Goal: Task Accomplishment & Management: Manage account settings

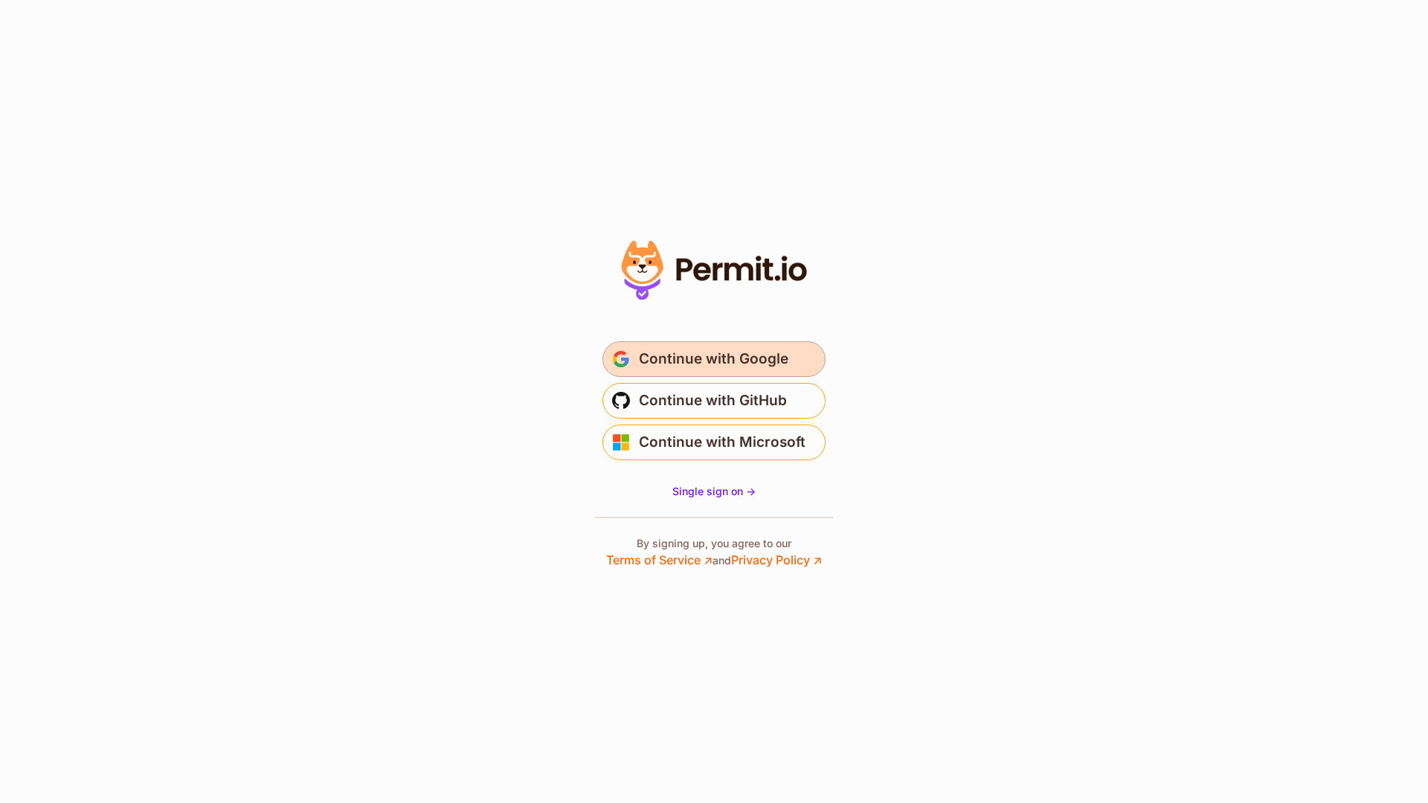
click at [730, 354] on span "Continue with Google" at bounding box center [714, 359] width 150 height 24
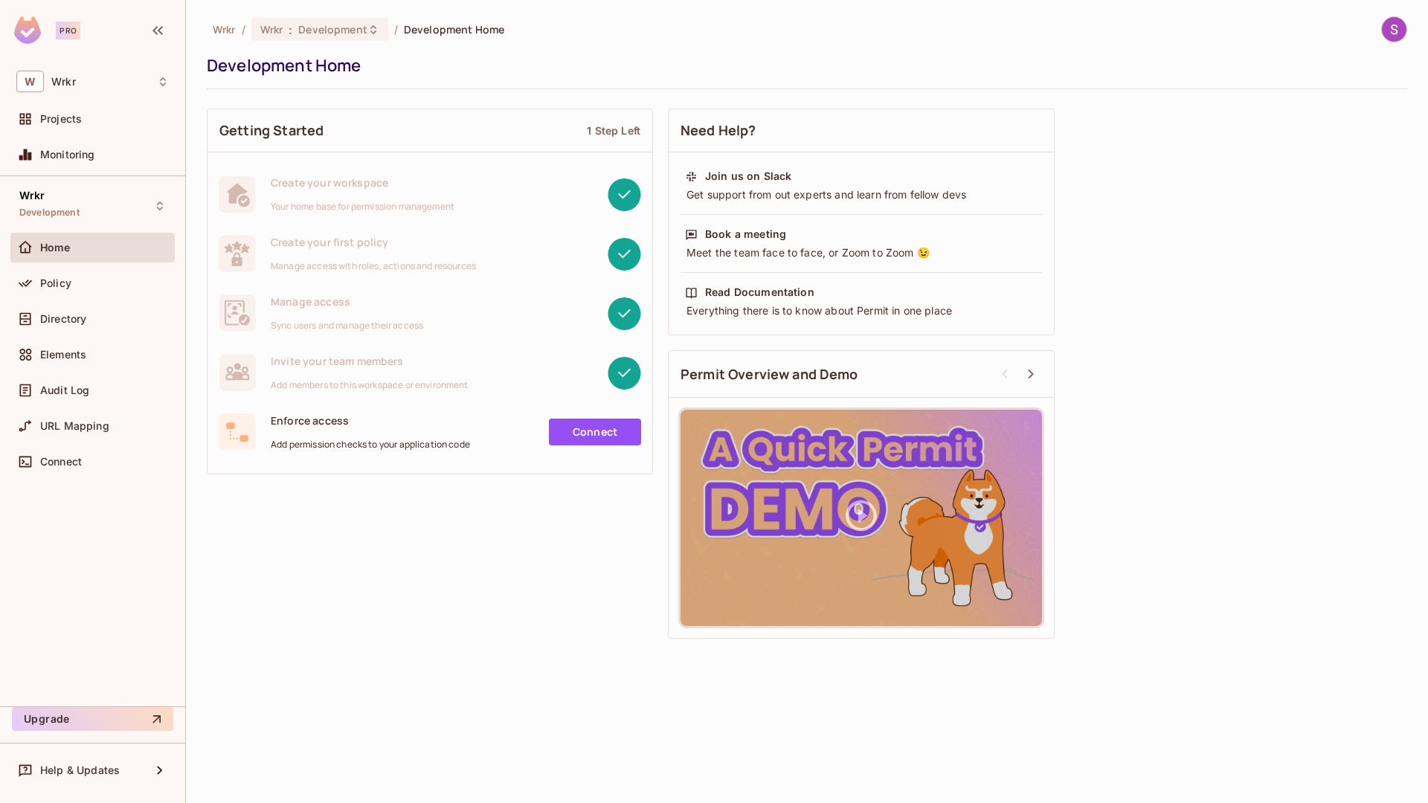
click at [527, 588] on div "Getting Started 1 Step Left Create your workspace Your home base for permission…" at bounding box center [807, 373] width 1201 height 545
click at [103, 212] on div "Wrkr Development" at bounding box center [92, 205] width 164 height 41
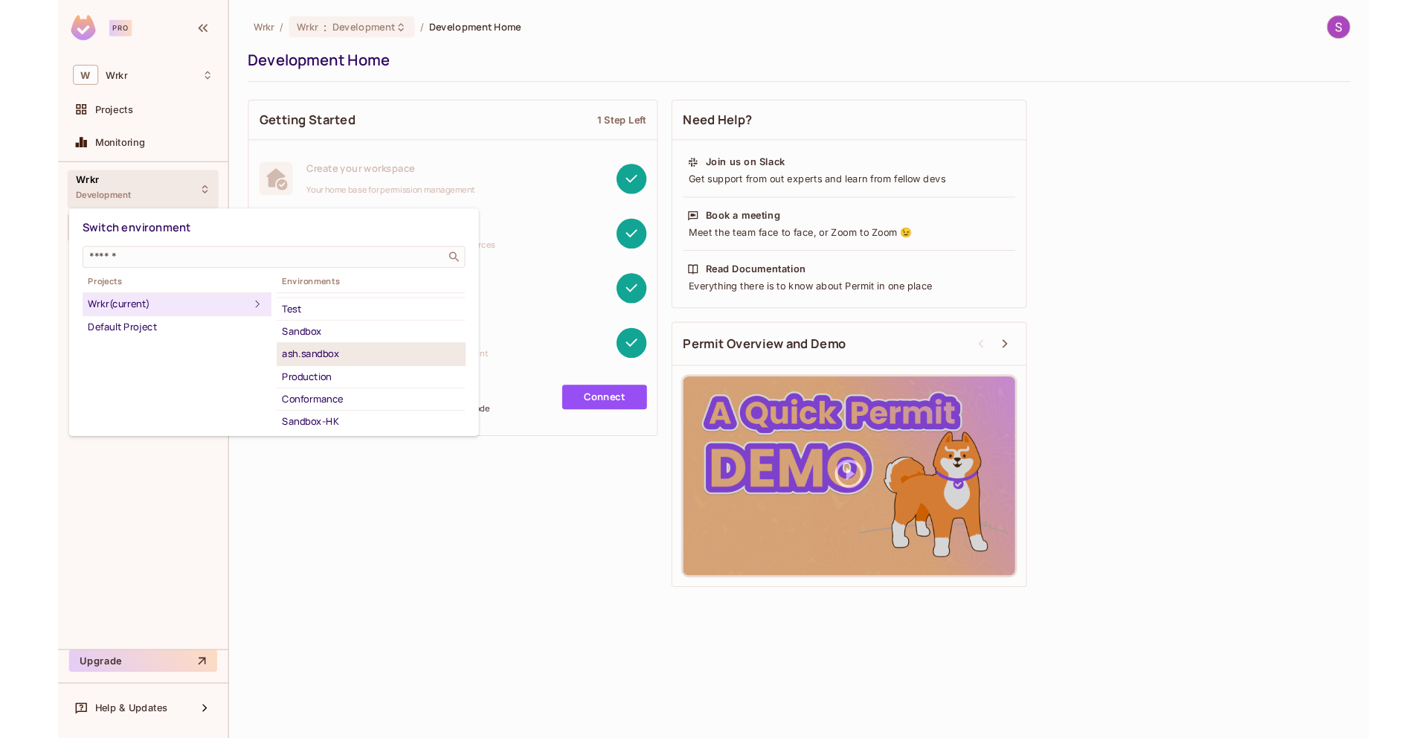
scroll to position [79, 0]
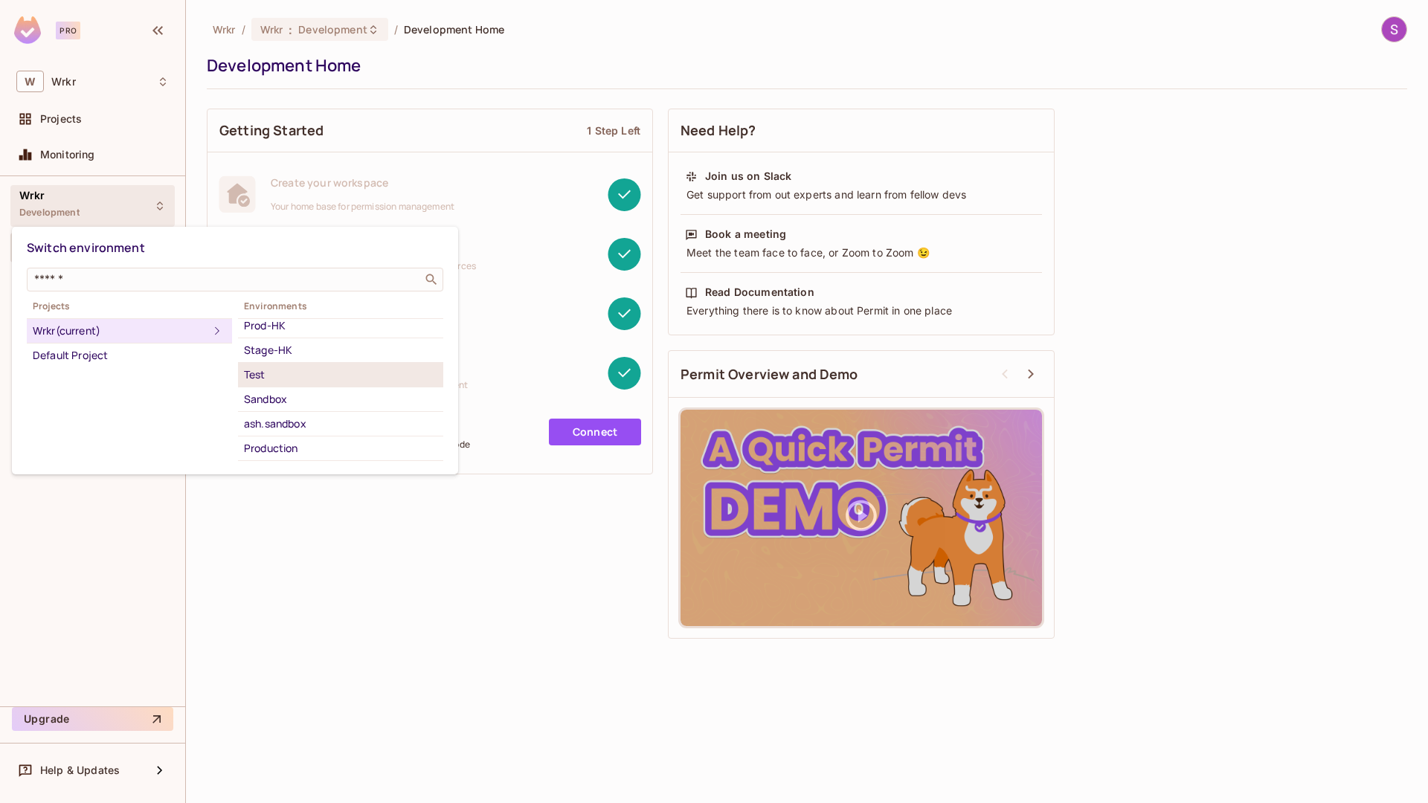
click at [268, 377] on div "Test" at bounding box center [340, 375] width 193 height 18
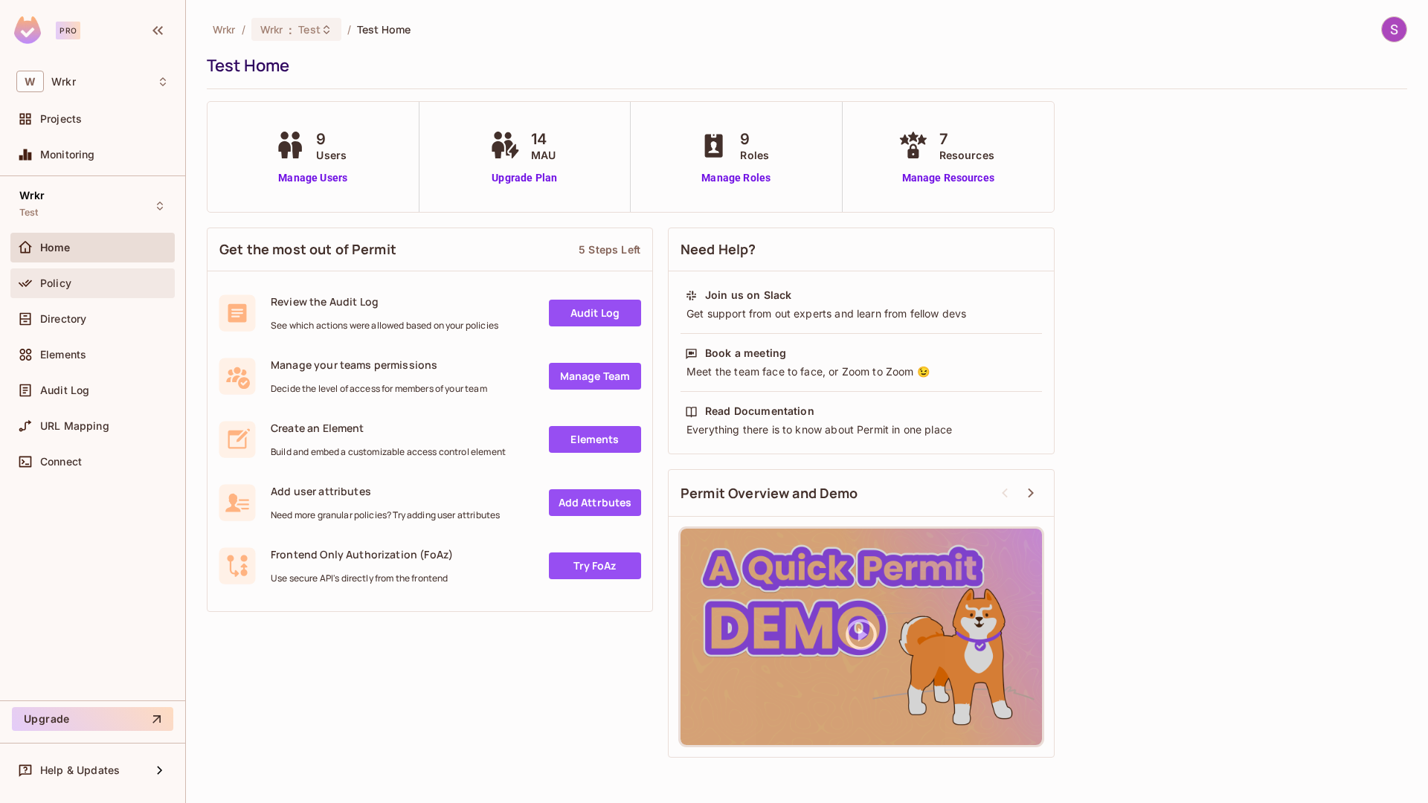
click at [71, 285] on div "Policy" at bounding box center [104, 283] width 129 height 12
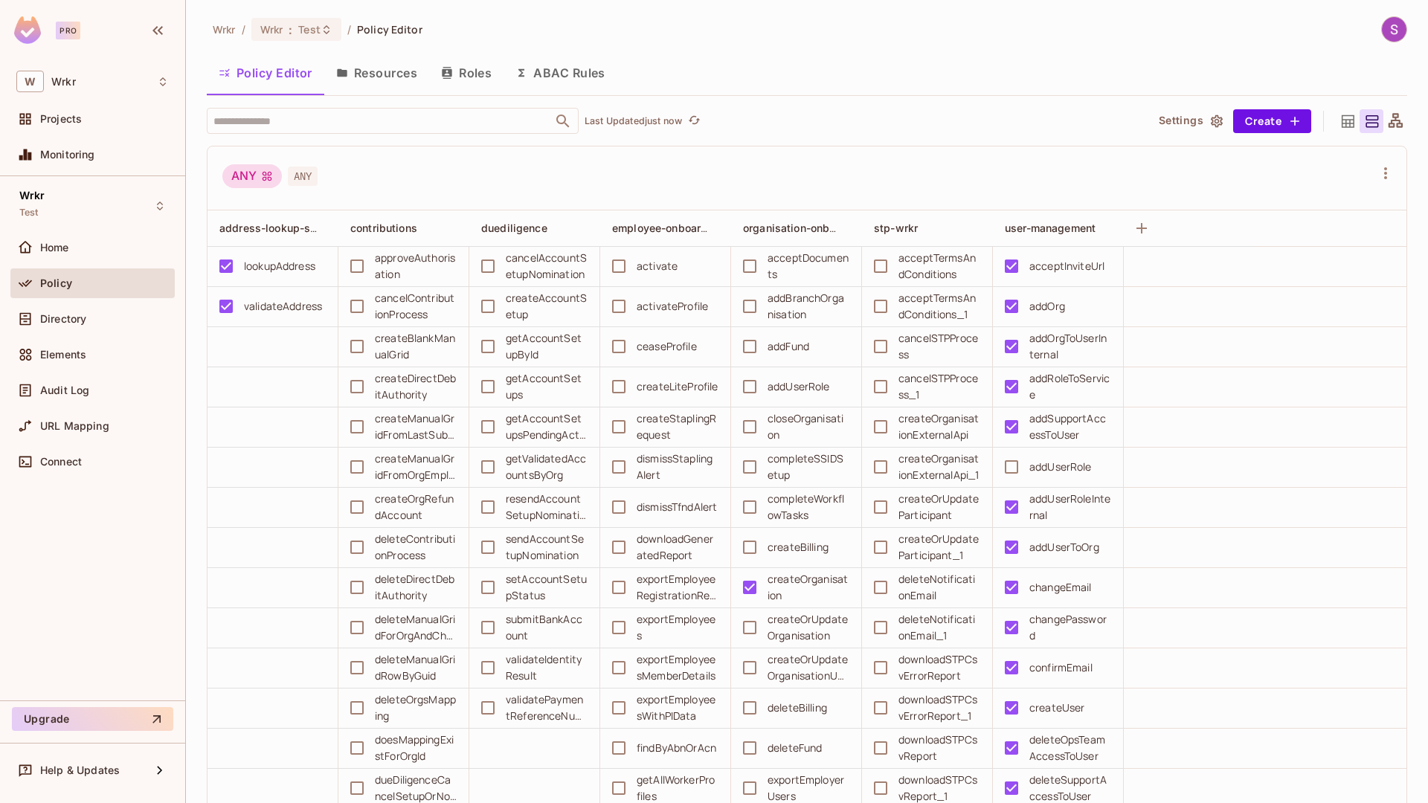
click at [521, 186] on div "ANY ANY" at bounding box center [797, 178] width 1151 height 28
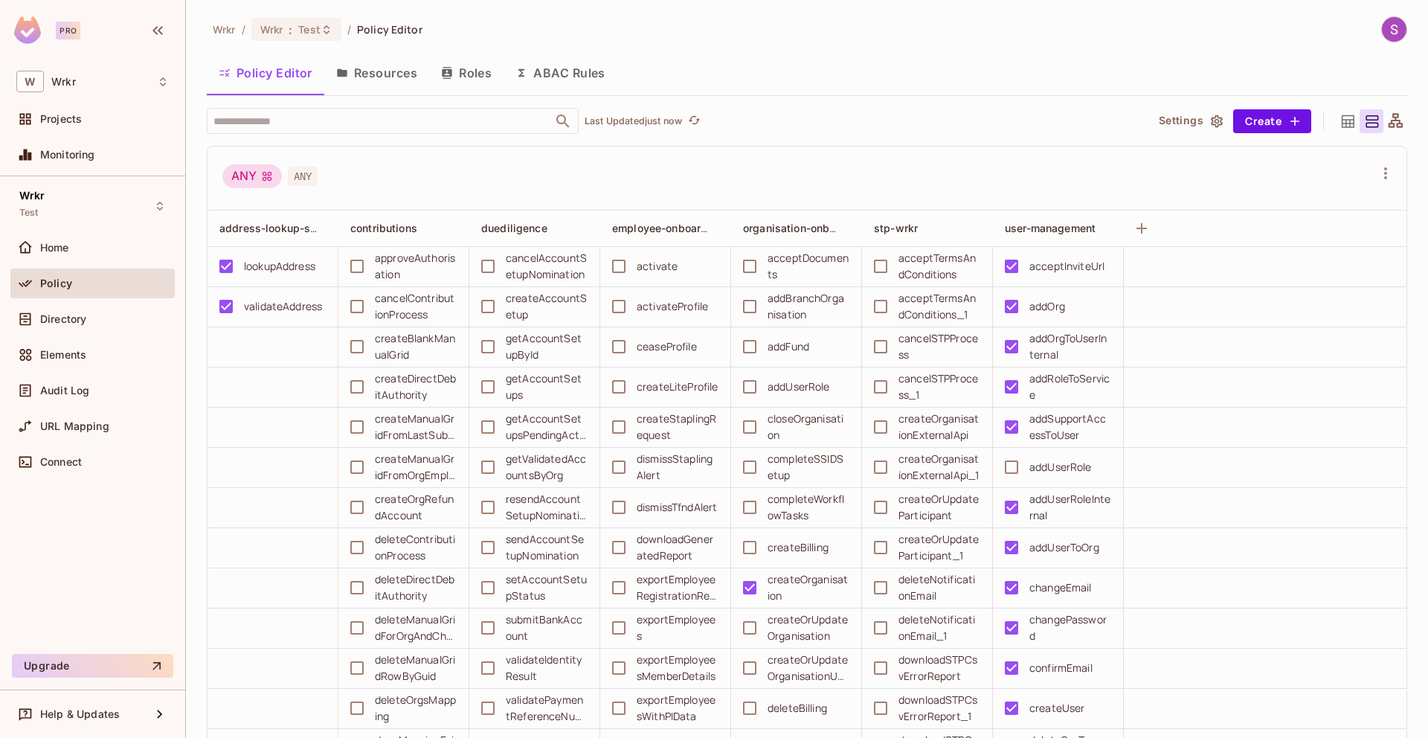
scroll to position [787, 0]
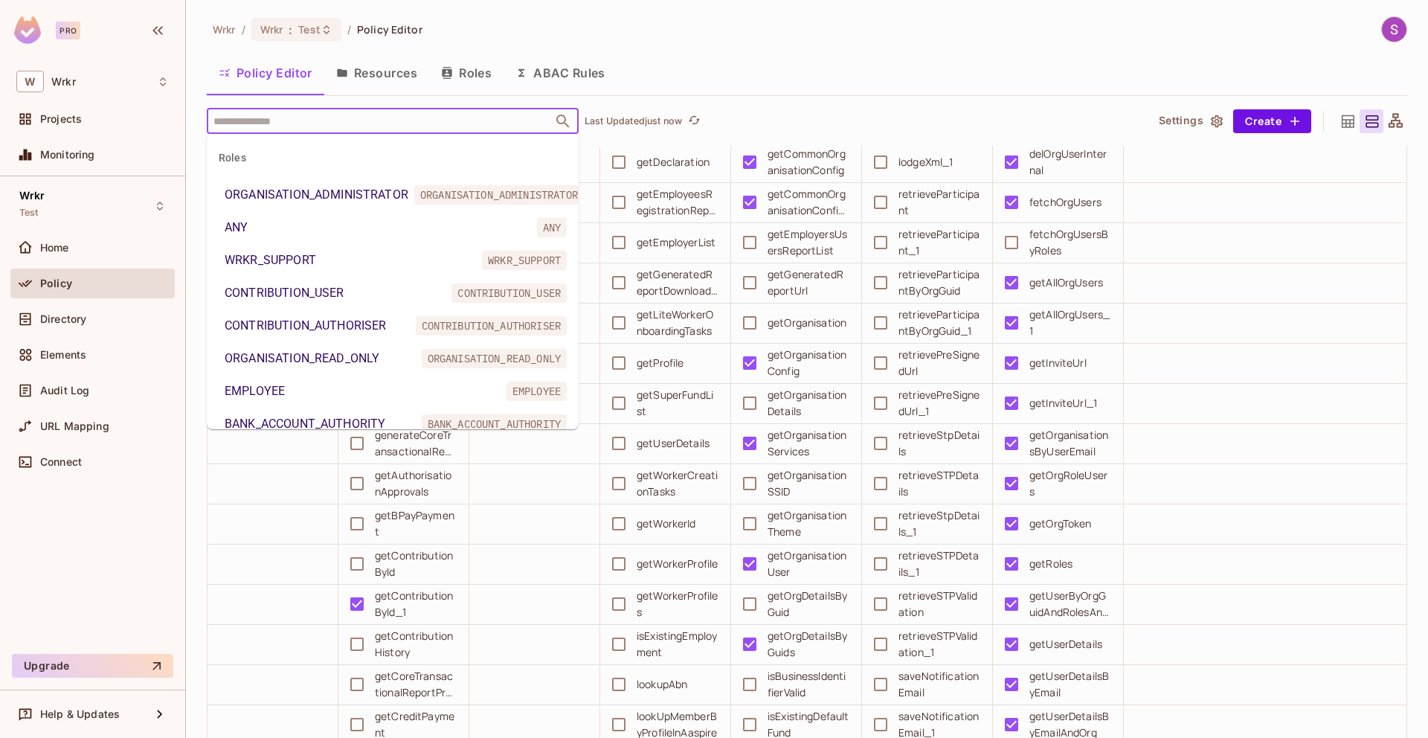
click at [323, 123] on input "text" at bounding box center [380, 121] width 340 height 26
click at [319, 190] on div "ORGANISATION_ADMINISTRATOR" at bounding box center [317, 195] width 184 height 18
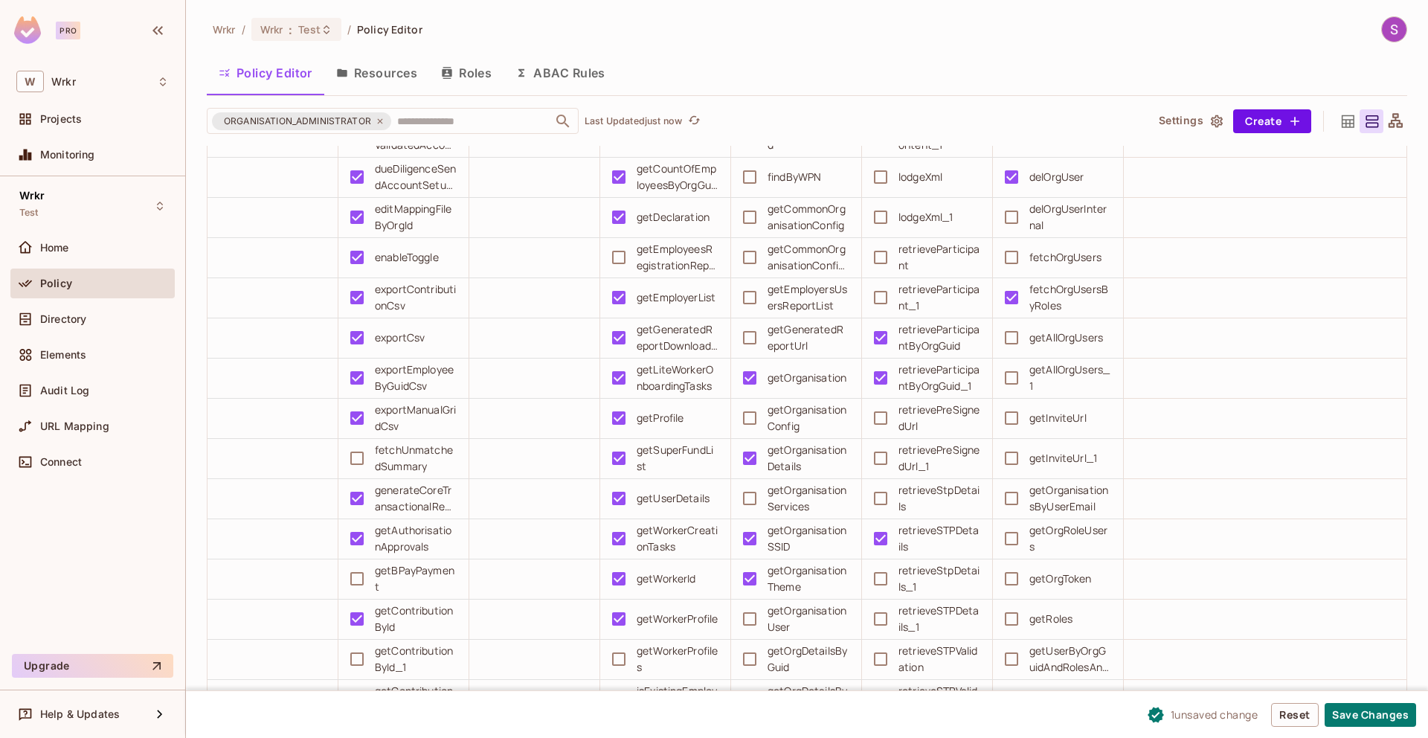
scroll to position [736, 0]
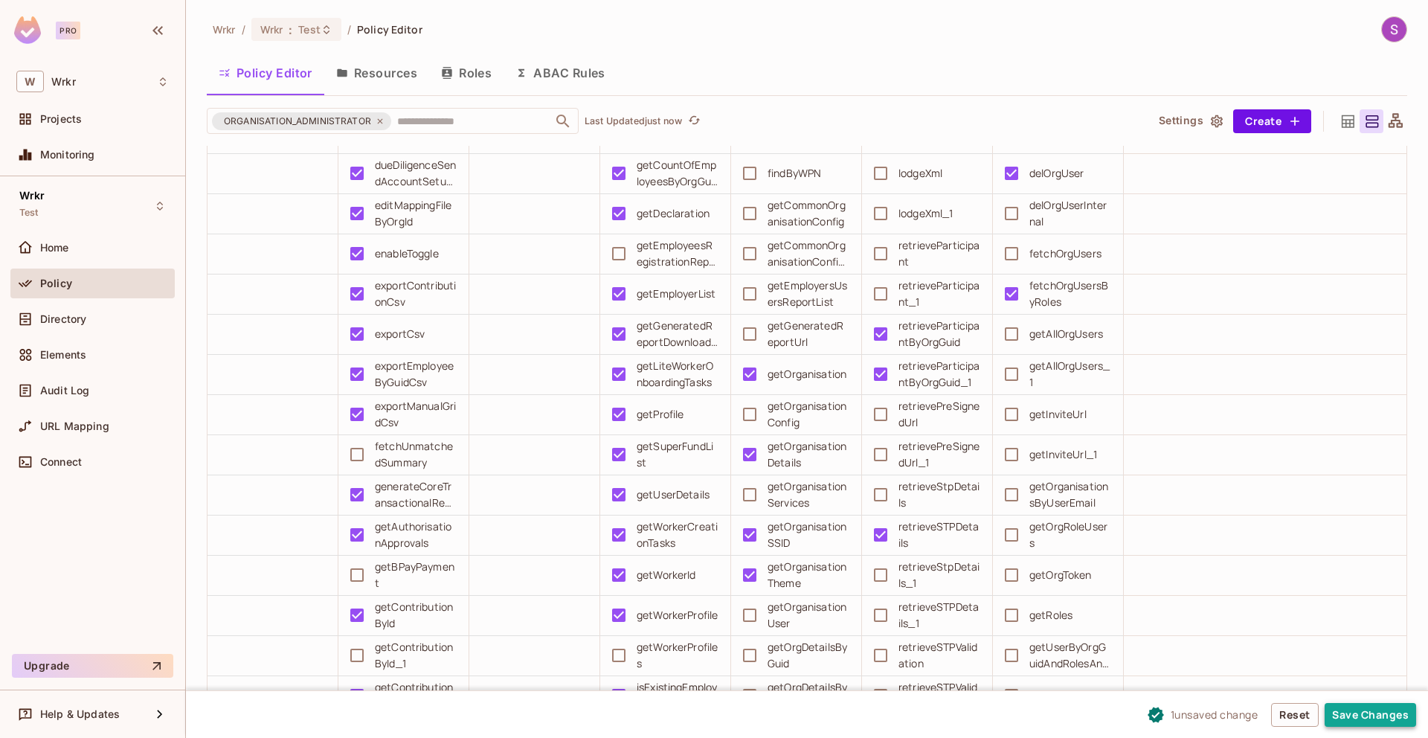
click at [1352, 719] on button "Save Changes" at bounding box center [1370, 715] width 91 height 24
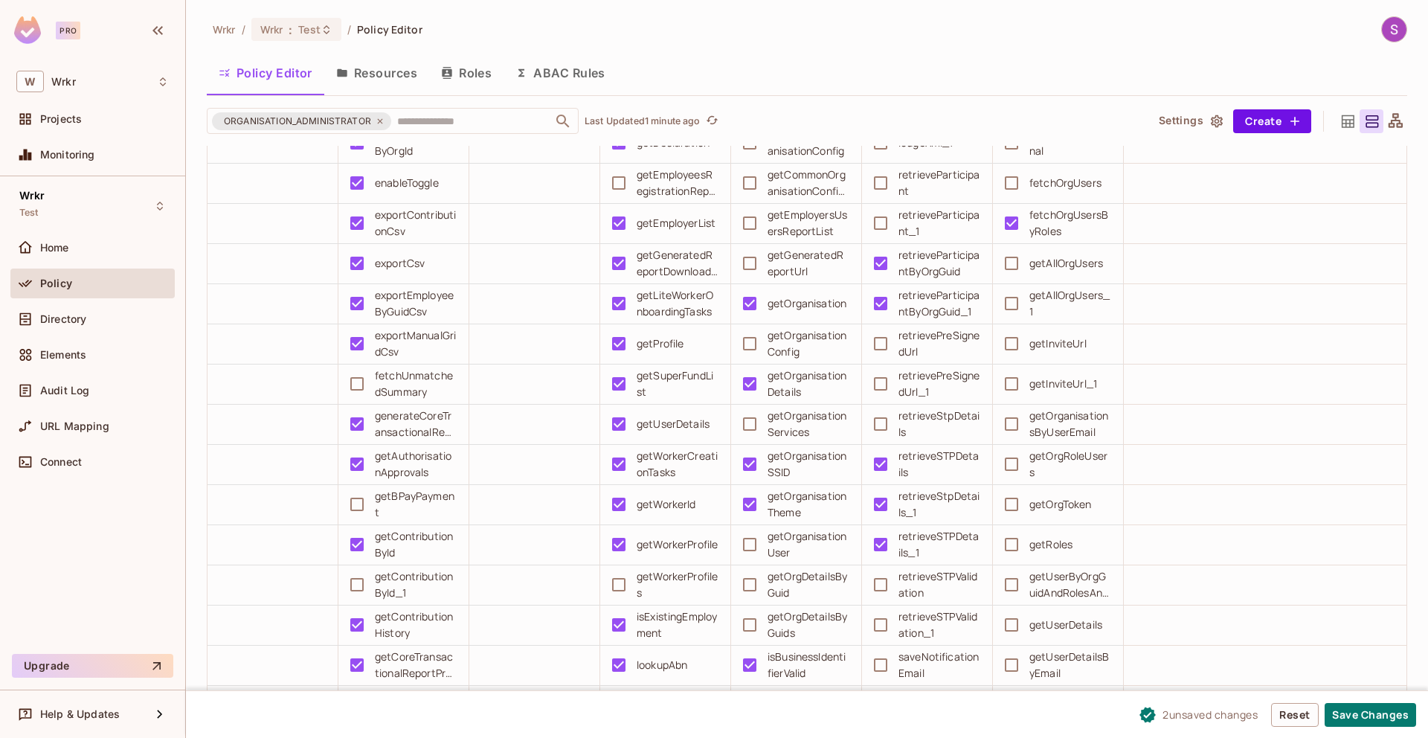
scroll to position [809, 0]
click at [1373, 718] on button "Save Changes" at bounding box center [1370, 715] width 91 height 24
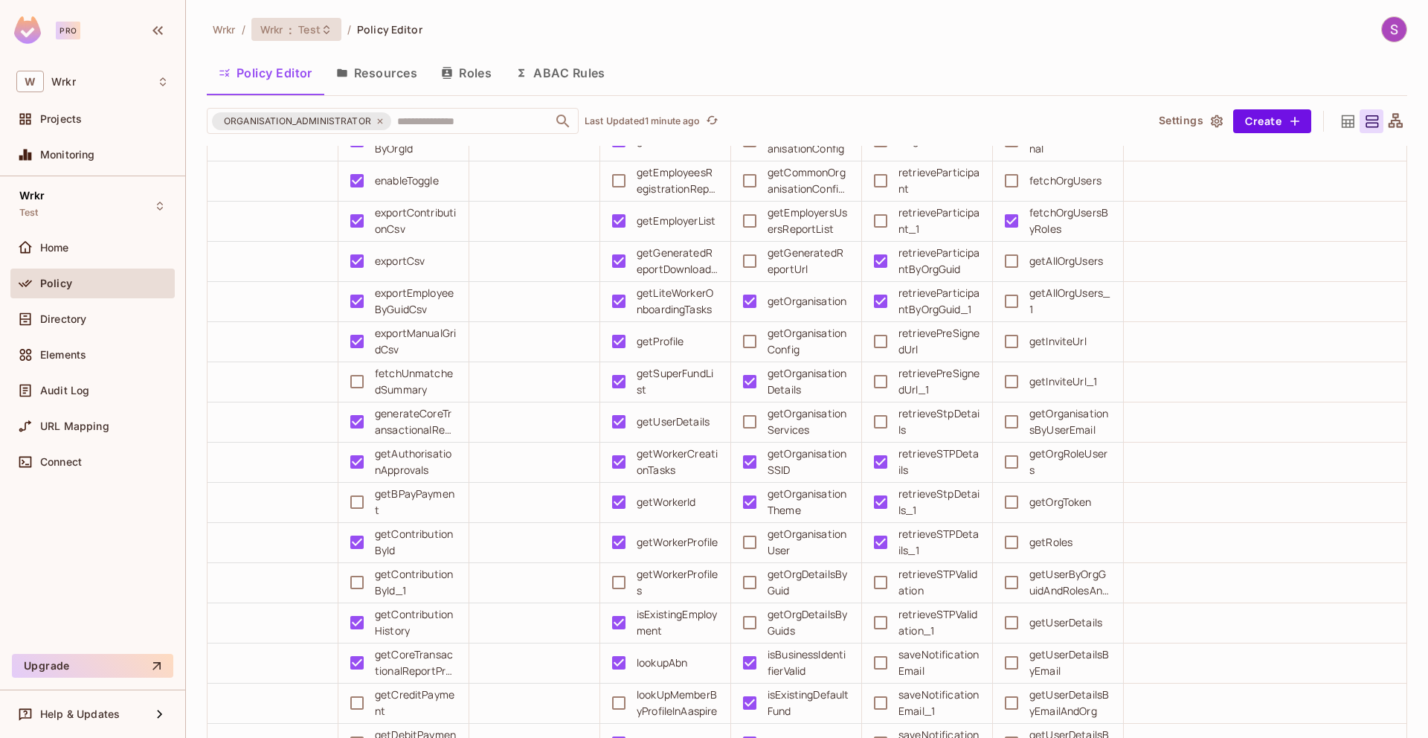
click at [289, 37] on div "Wrkr : Test" at bounding box center [296, 29] width 90 height 23
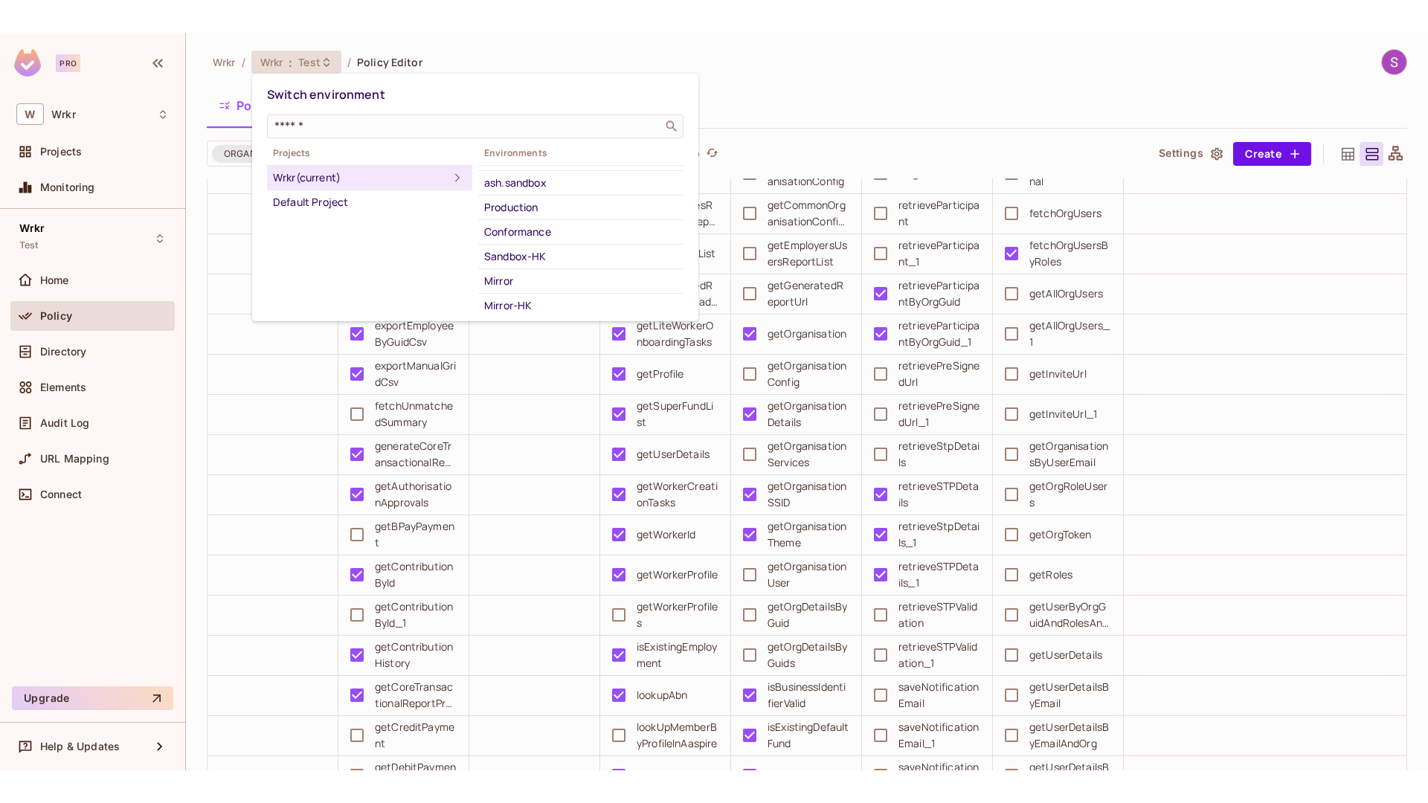
scroll to position [170, 0]
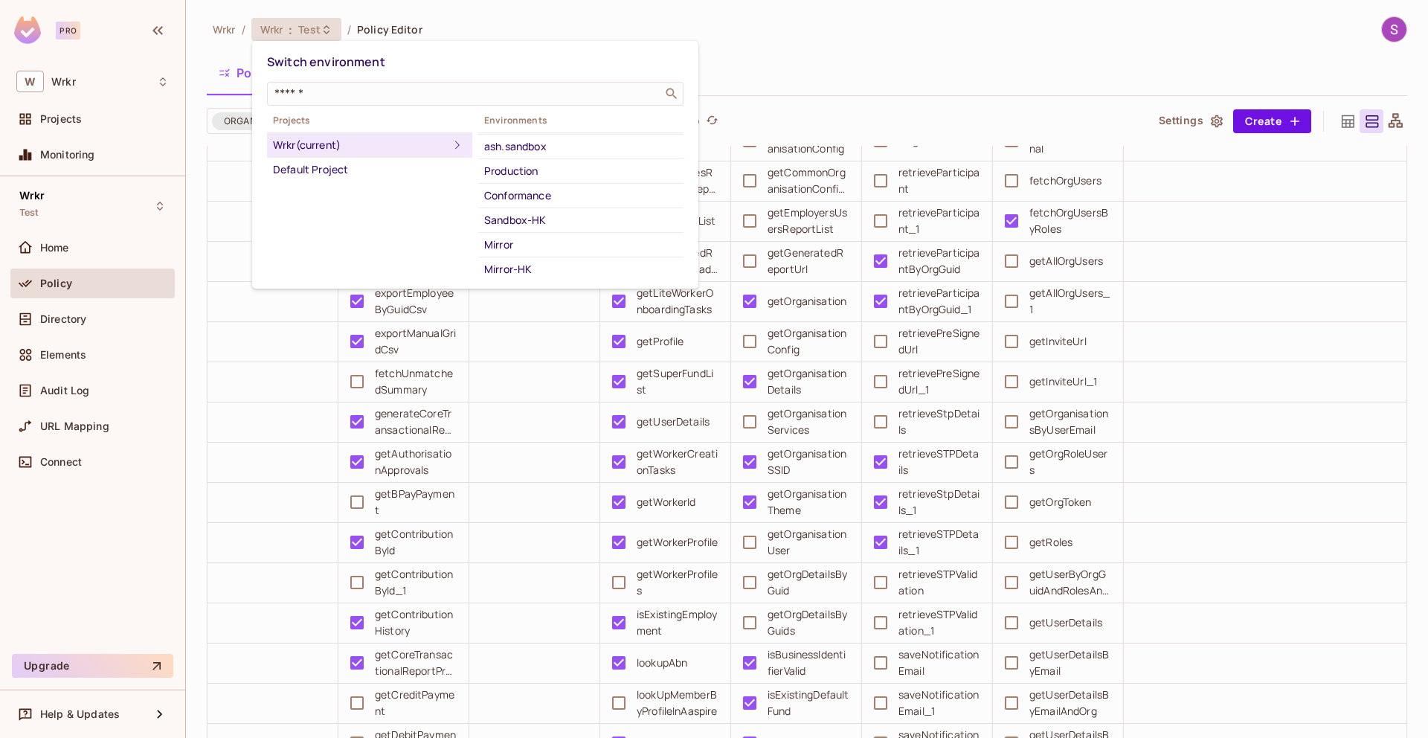
click at [828, 71] on div at bounding box center [714, 369] width 1428 height 738
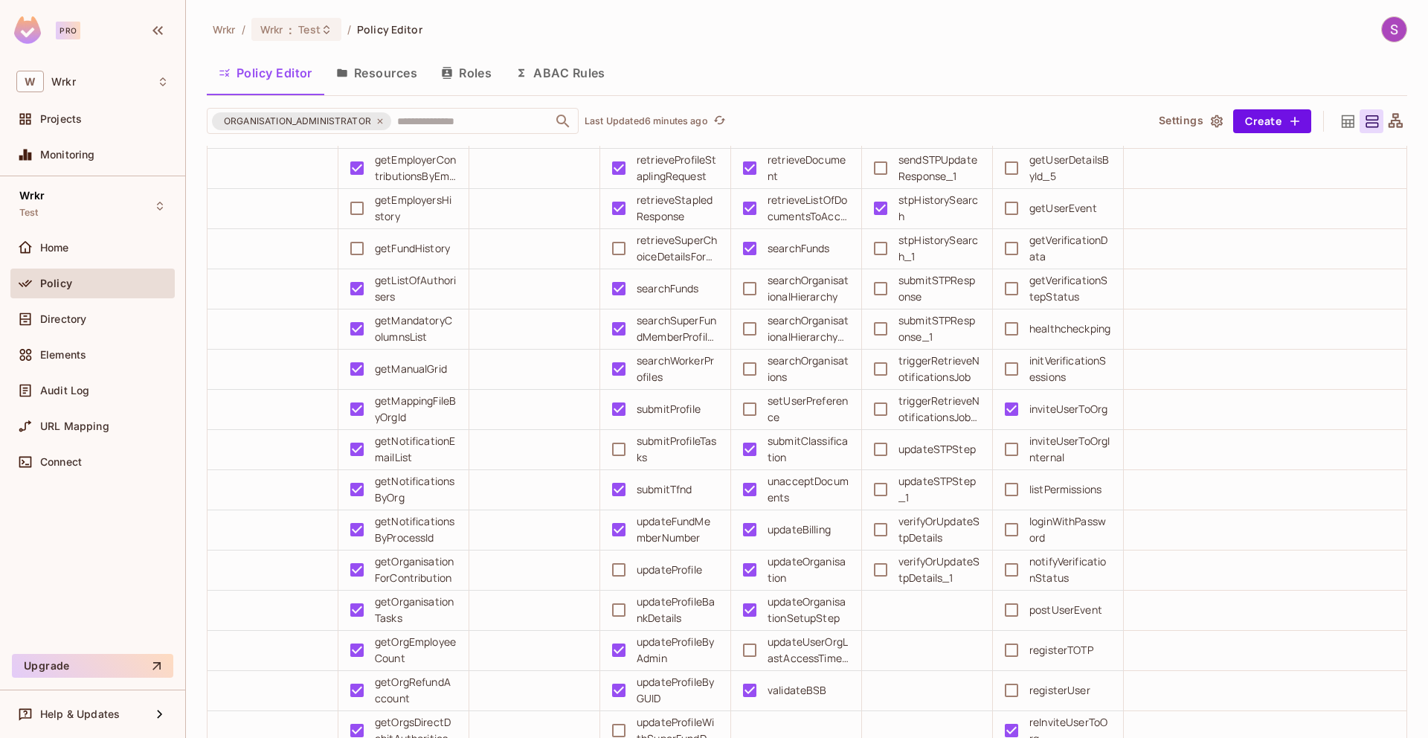
scroll to position [1613, 0]
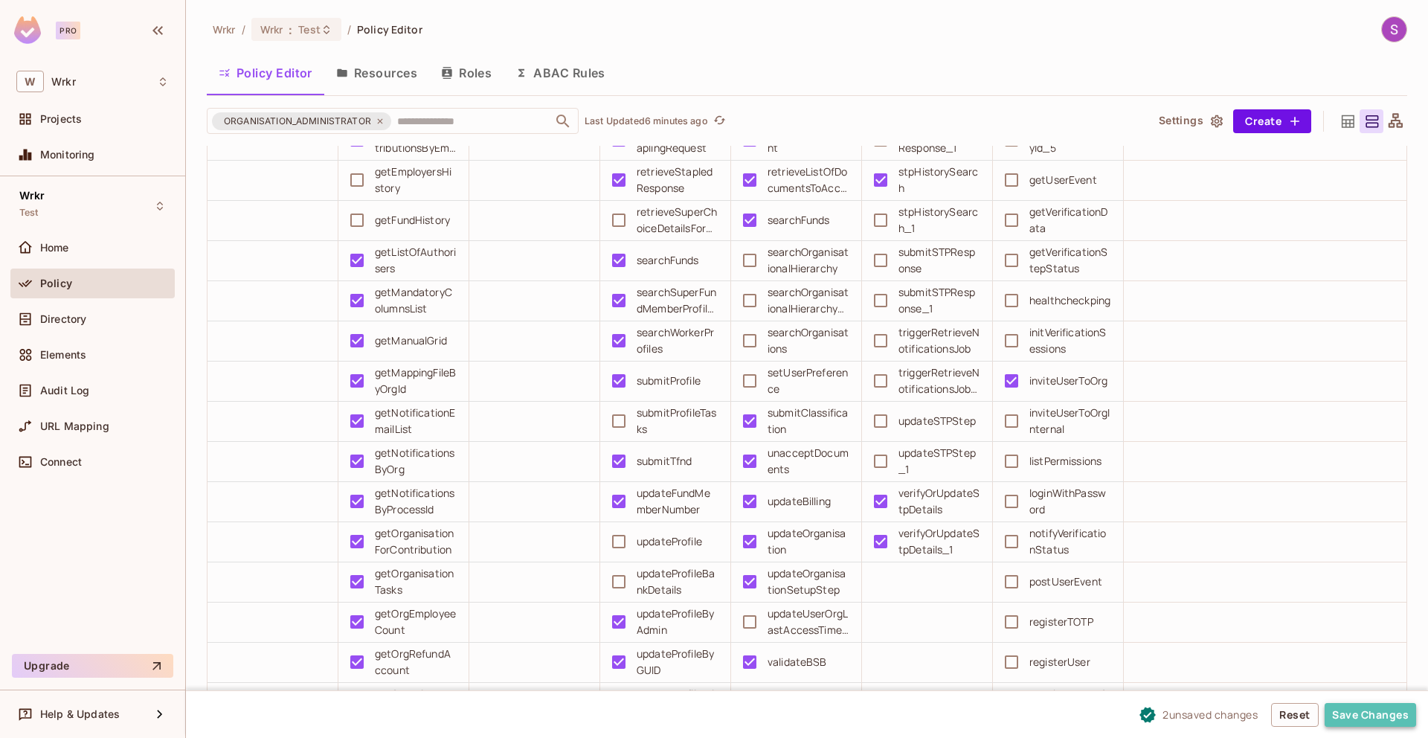
click at [1365, 714] on button "Save Changes" at bounding box center [1370, 715] width 91 height 24
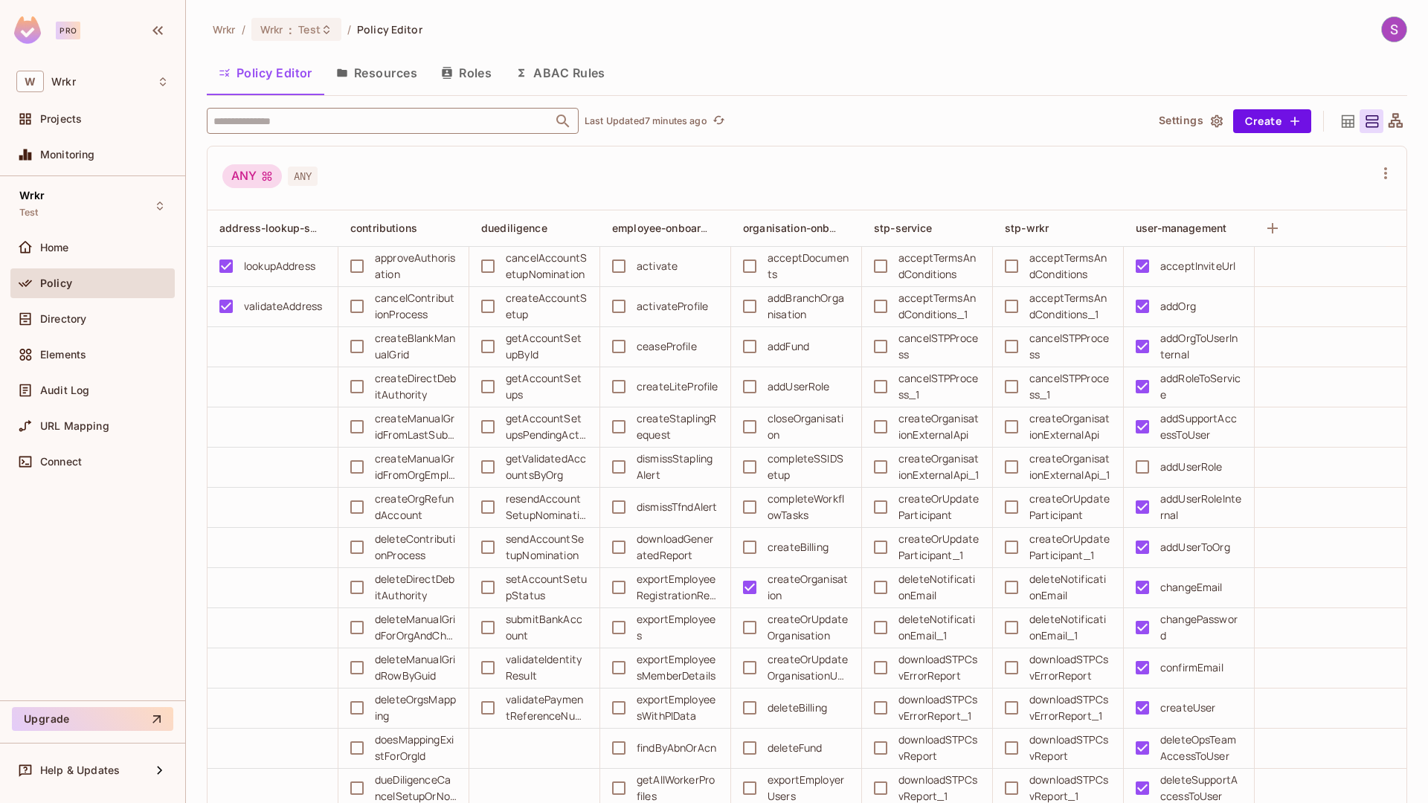
click at [323, 128] on input "text" at bounding box center [380, 121] width 340 height 26
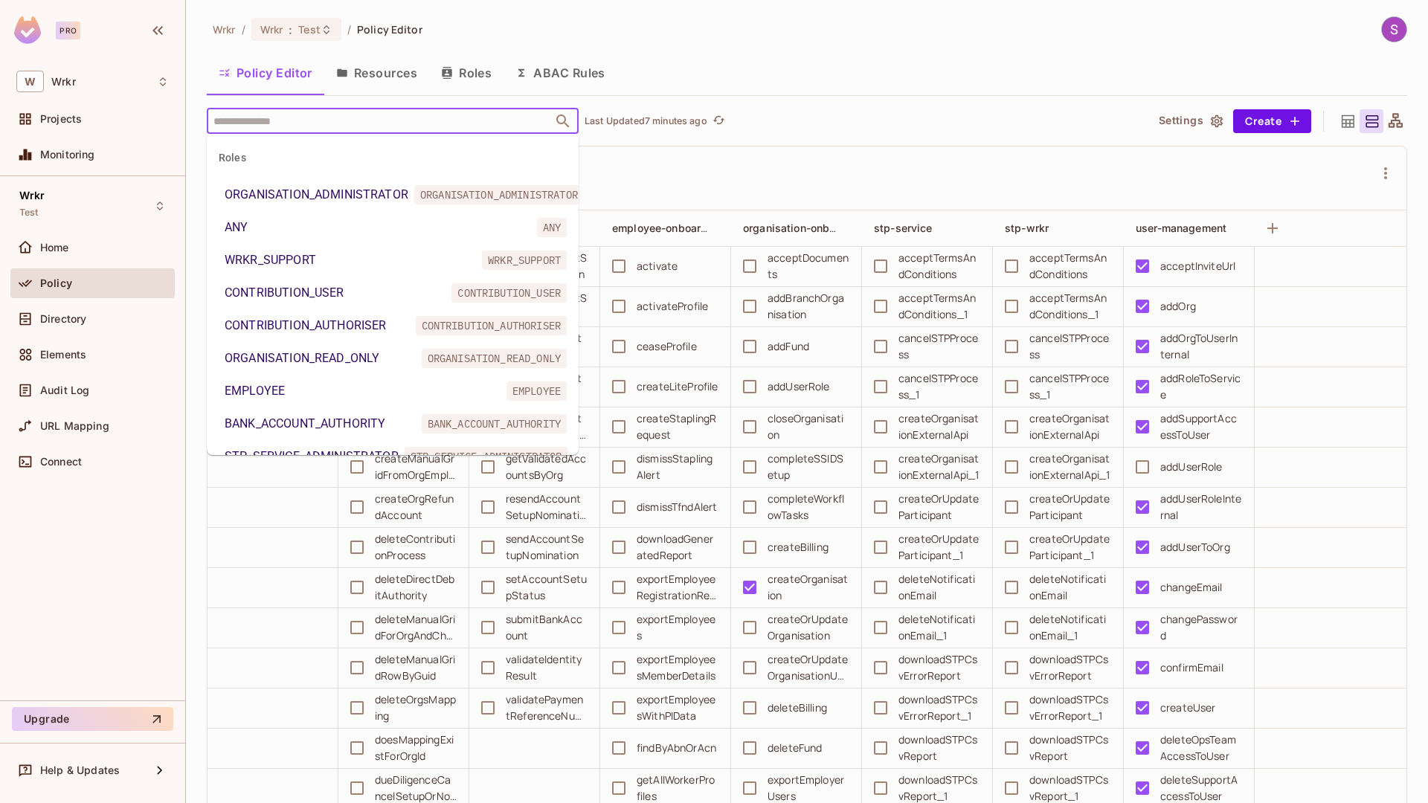
click at [335, 187] on div "ORGANISATION_ADMINISTRATOR" at bounding box center [317, 195] width 184 height 18
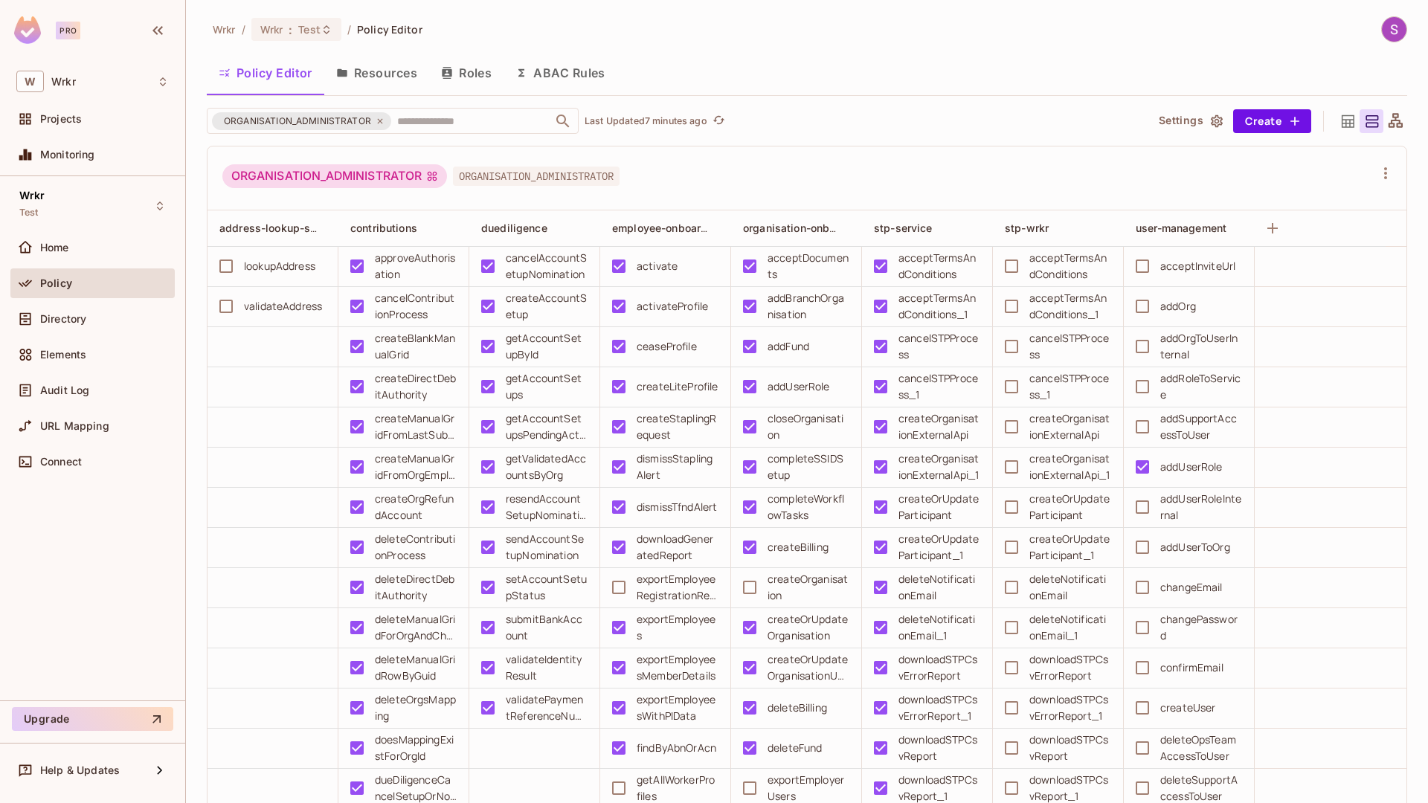
click at [802, 184] on div "ORGANISATION_ADMINISTRATOR ORGANISATION_ADMINISTRATOR" at bounding box center [797, 178] width 1151 height 28
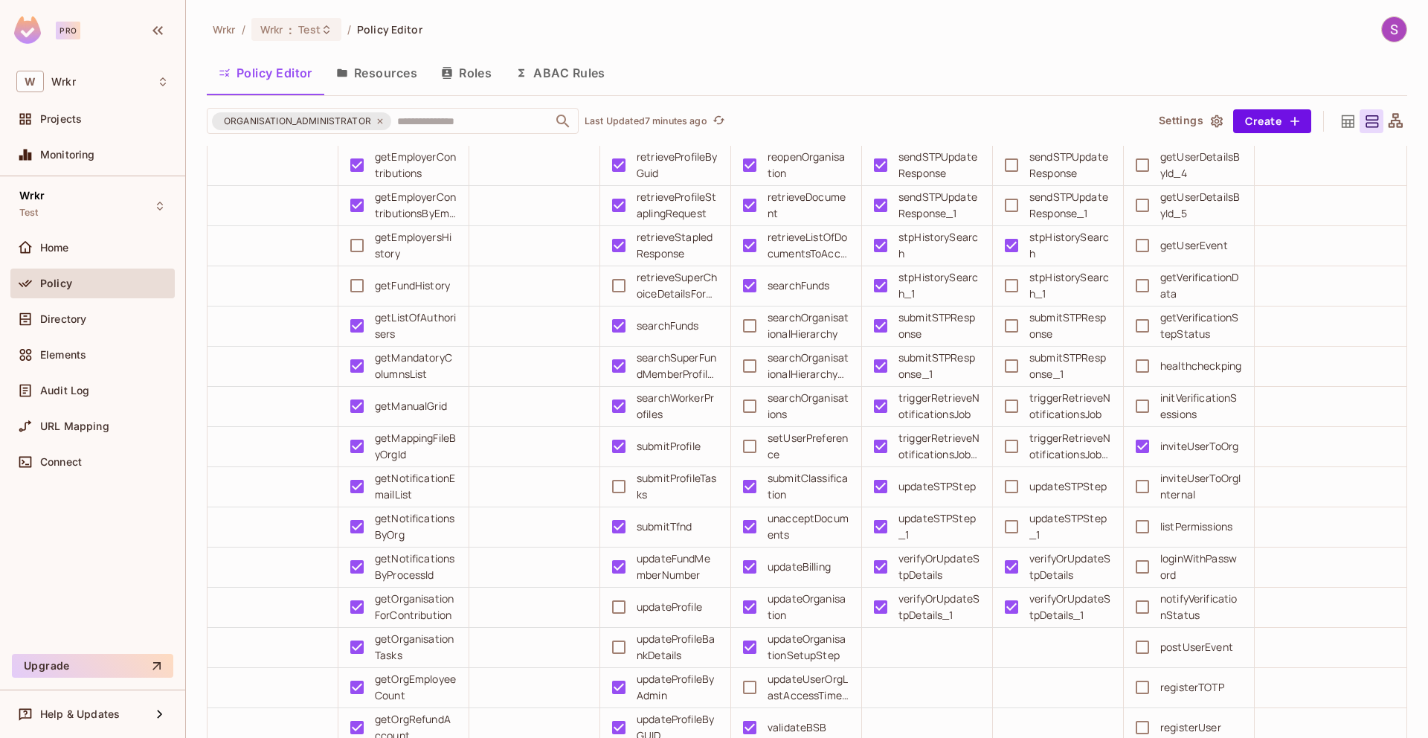
scroll to position [1557, 0]
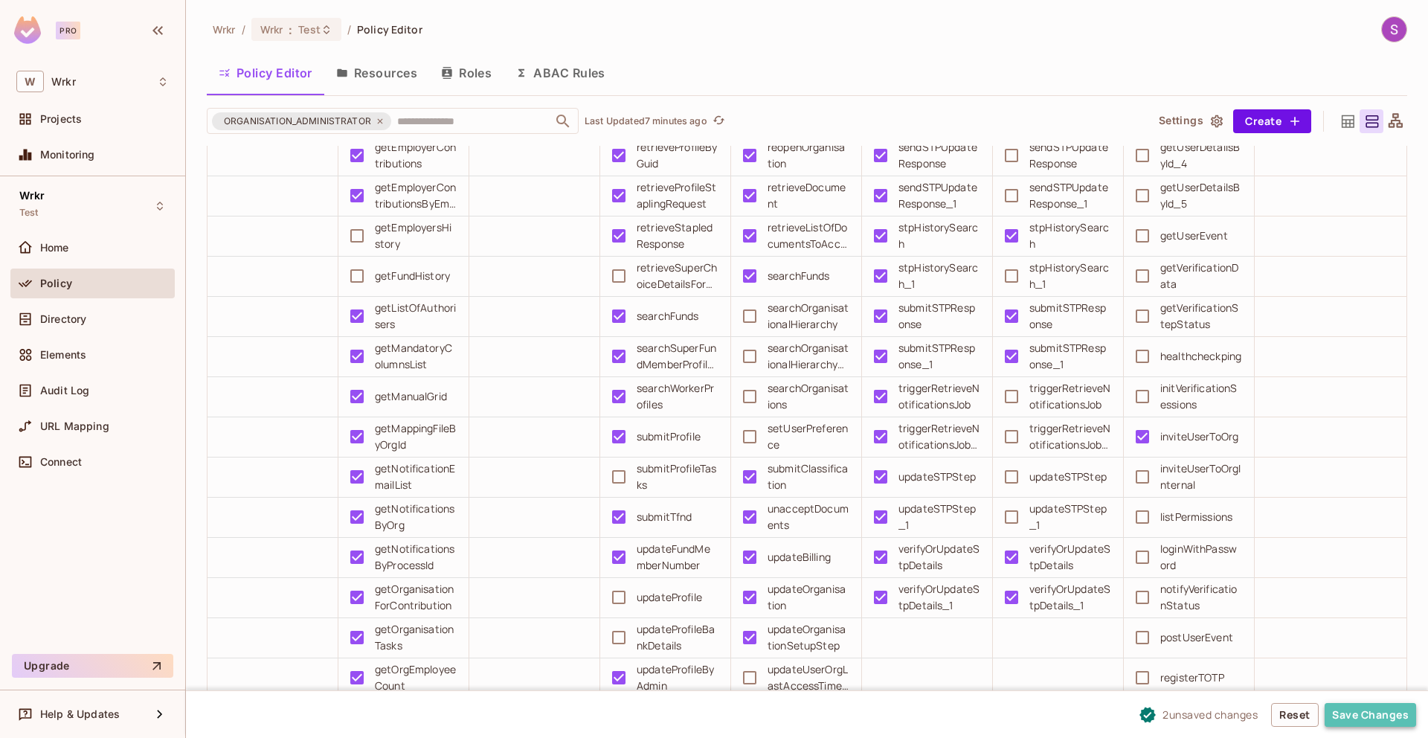
click at [1339, 711] on button "Save Changes" at bounding box center [1370, 715] width 91 height 24
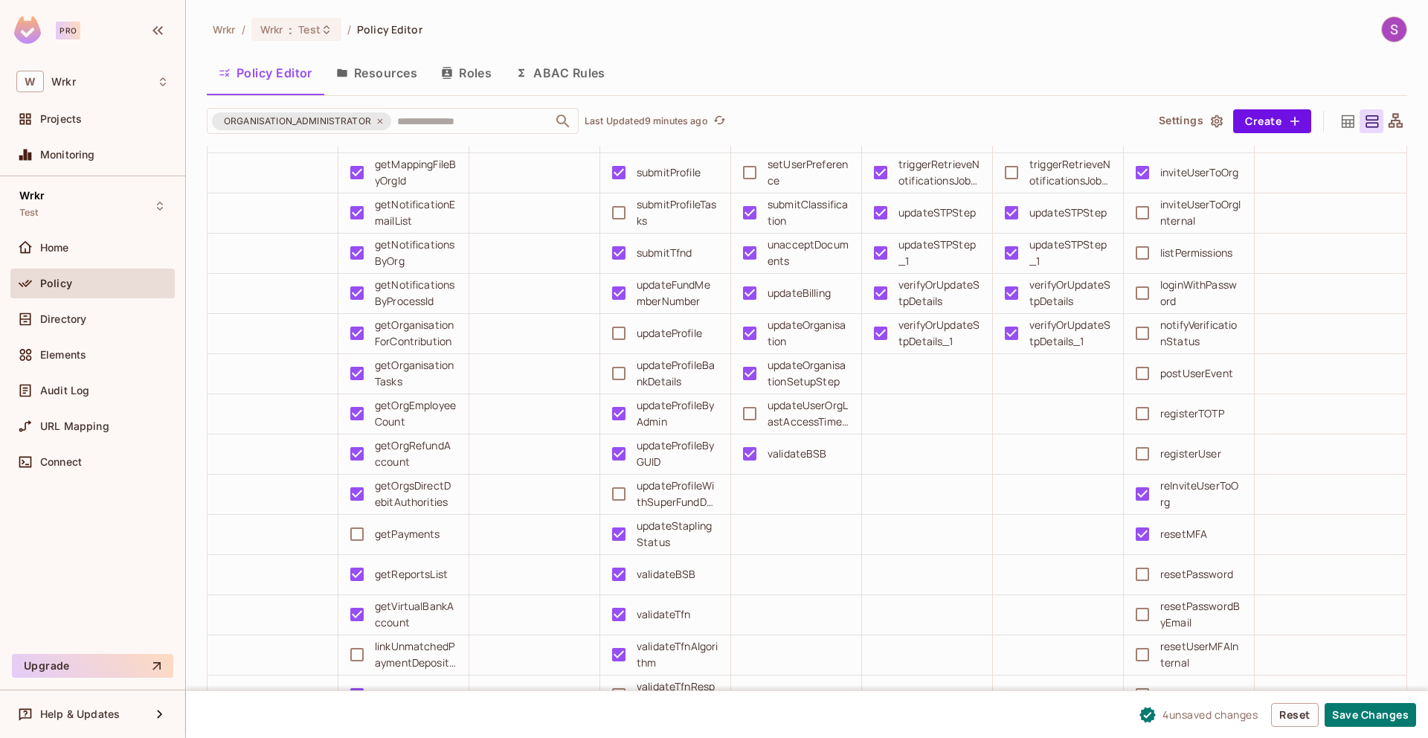
scroll to position [1631, 0]
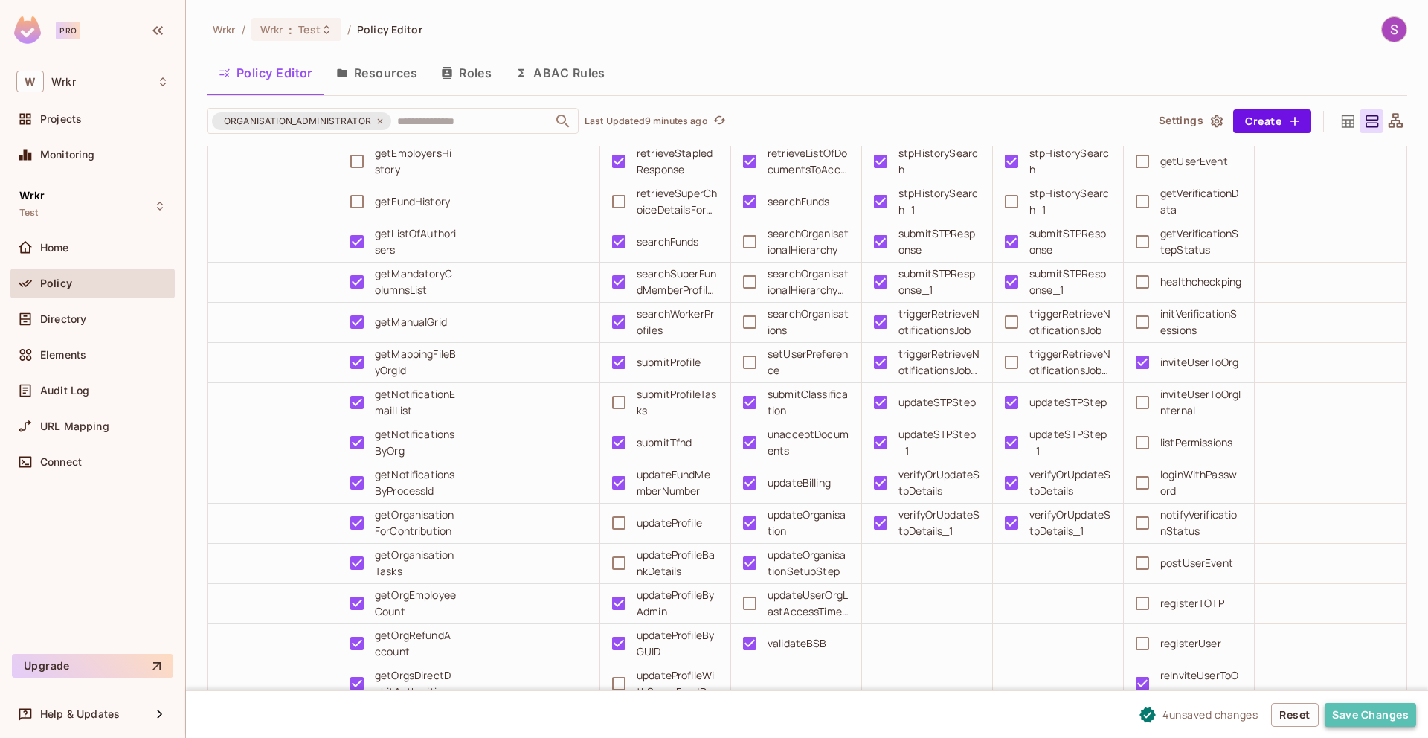
click at [1379, 710] on button "Save Changes" at bounding box center [1370, 715] width 91 height 24
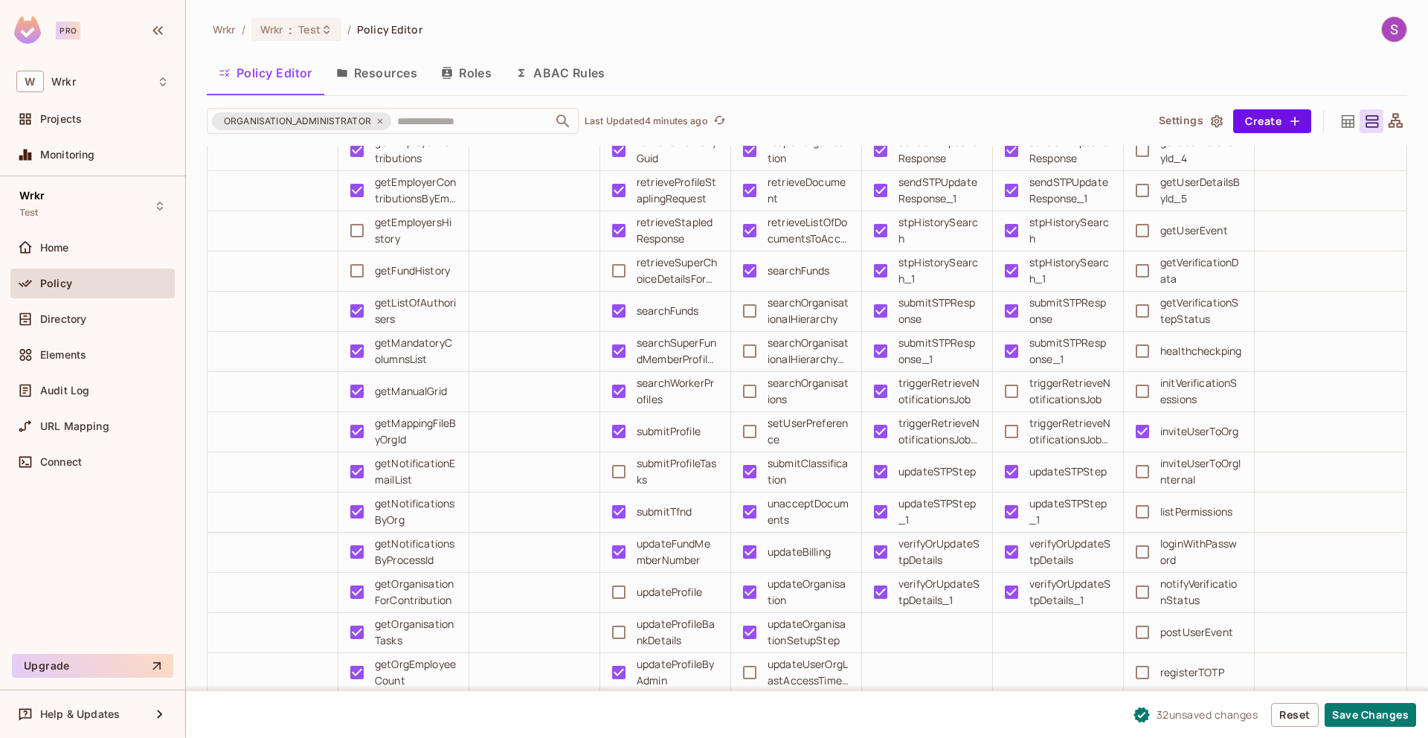
scroll to position [1601, 0]
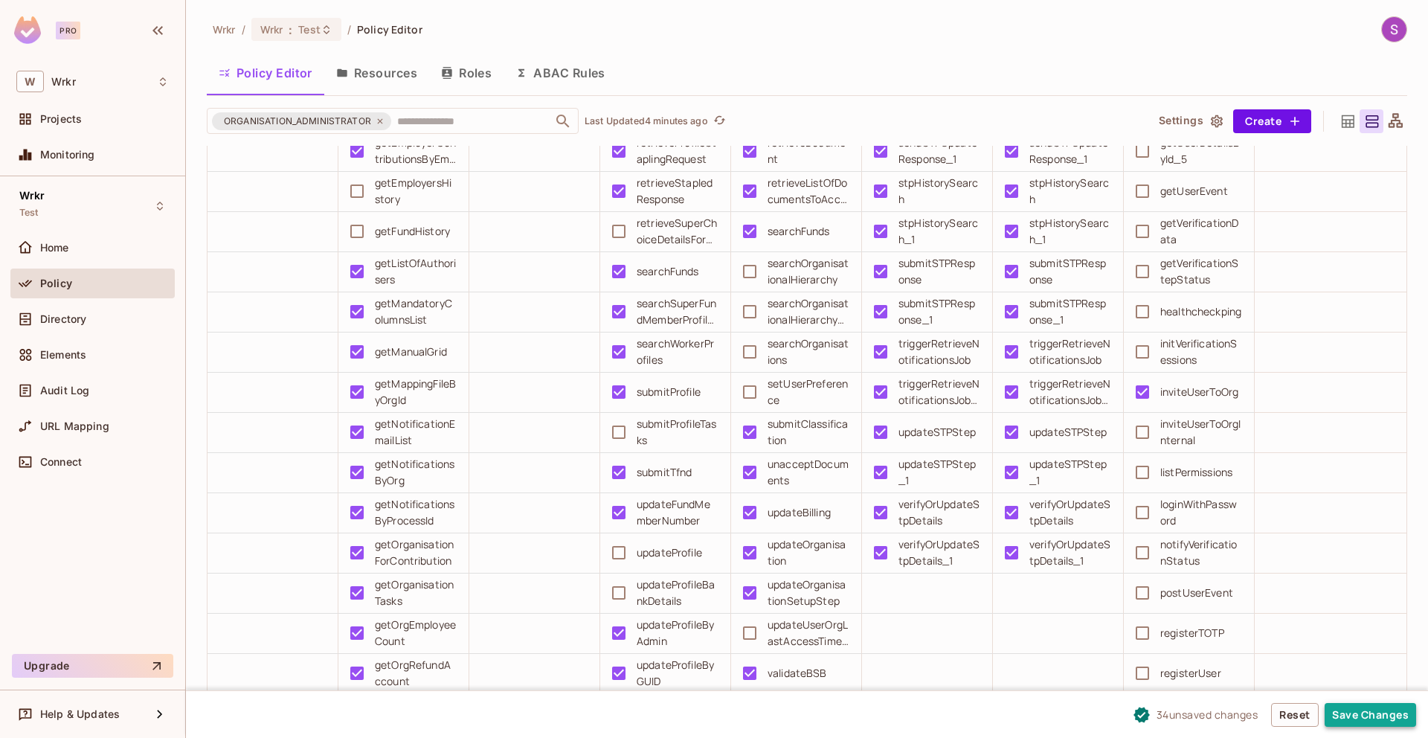
click at [1355, 719] on button "Save Changes" at bounding box center [1370, 715] width 91 height 24
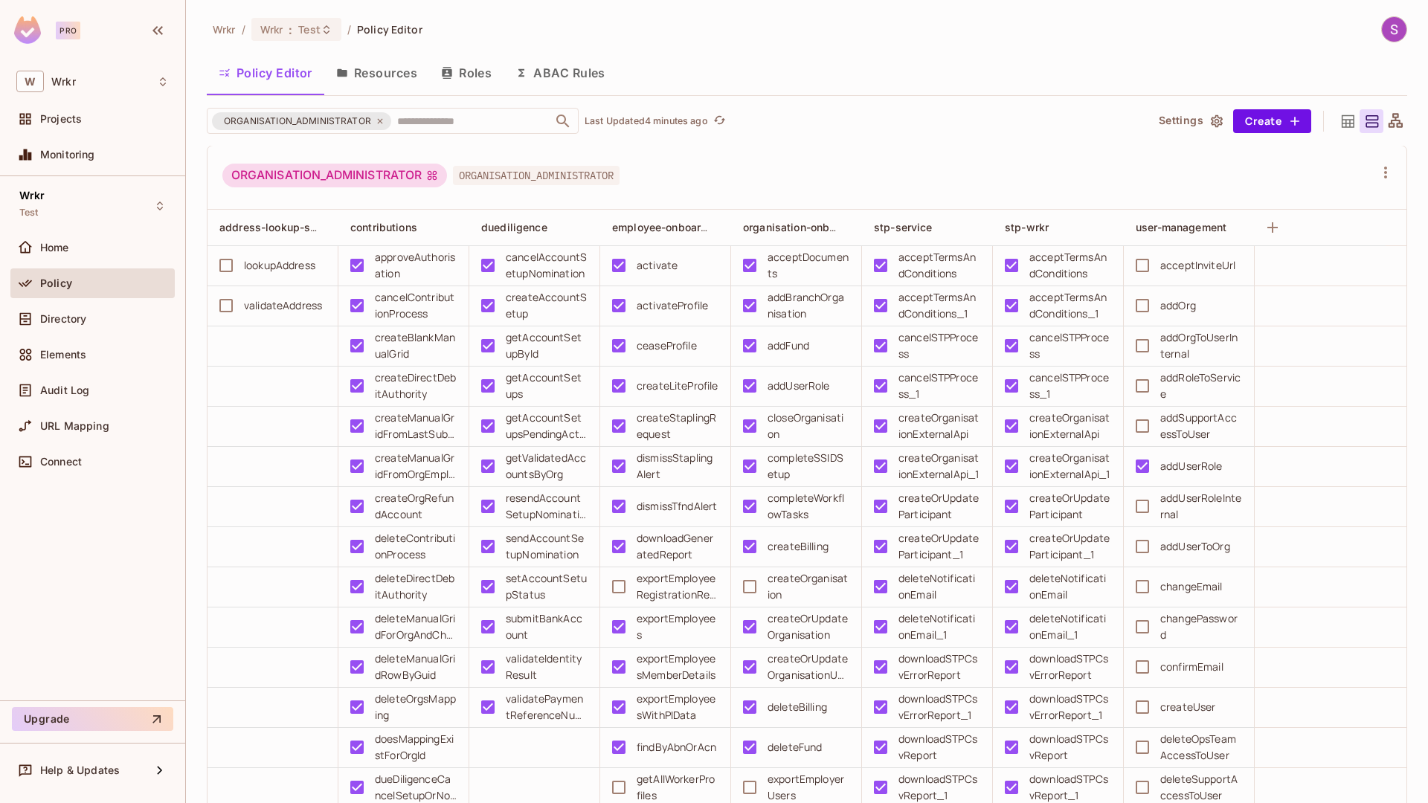
scroll to position [0, 0]
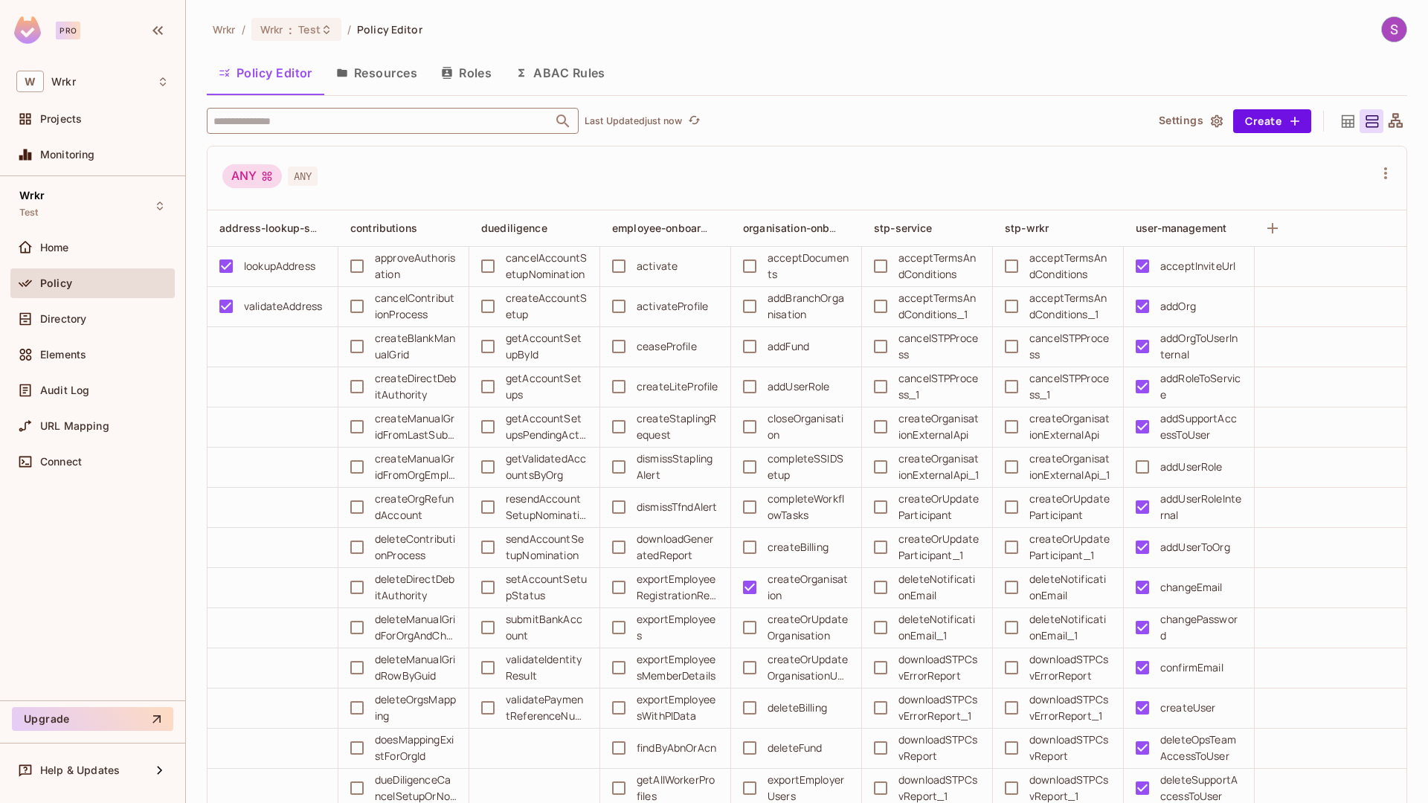
click at [361, 123] on input "text" at bounding box center [380, 121] width 340 height 26
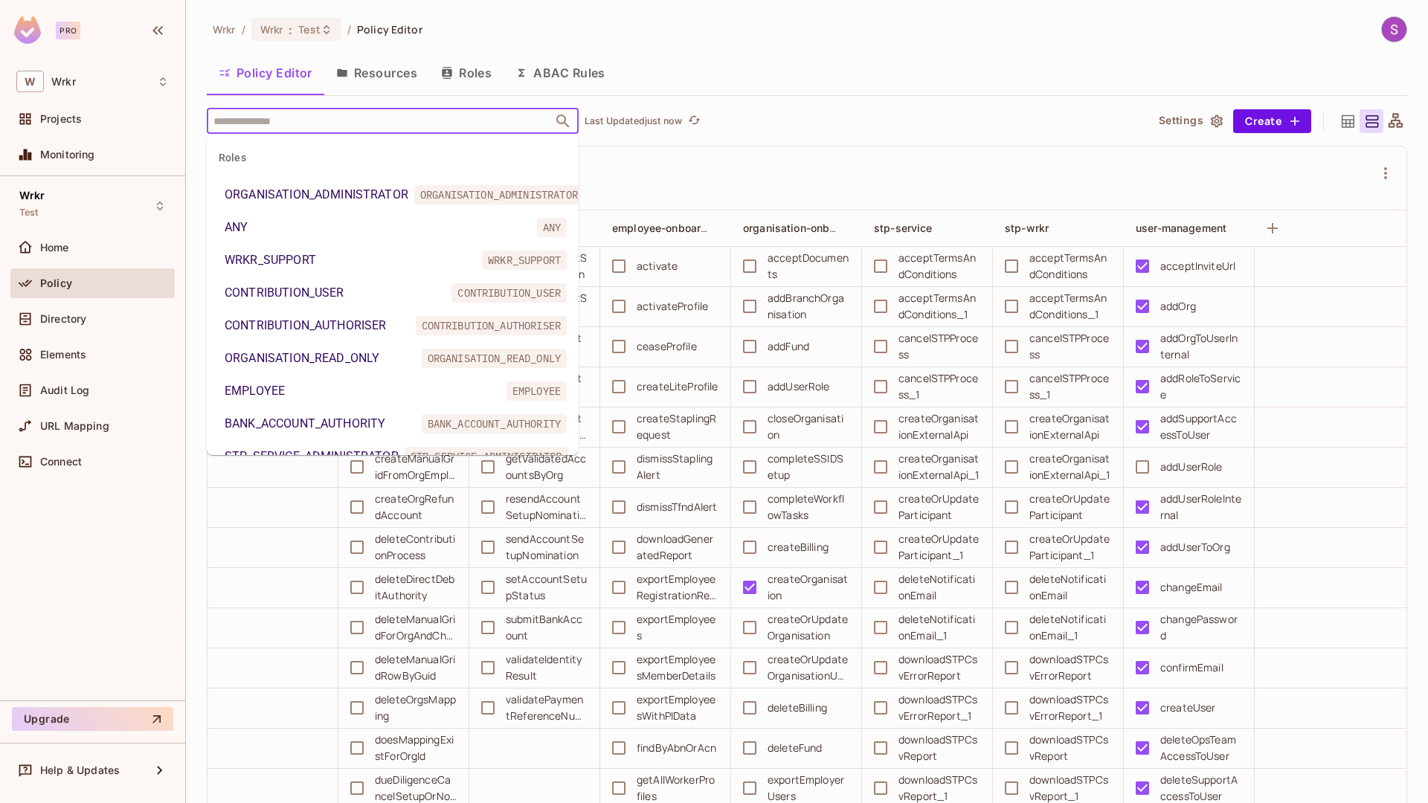
click at [355, 192] on div "ORGANISATION_ADMINISTRATOR" at bounding box center [317, 195] width 184 height 18
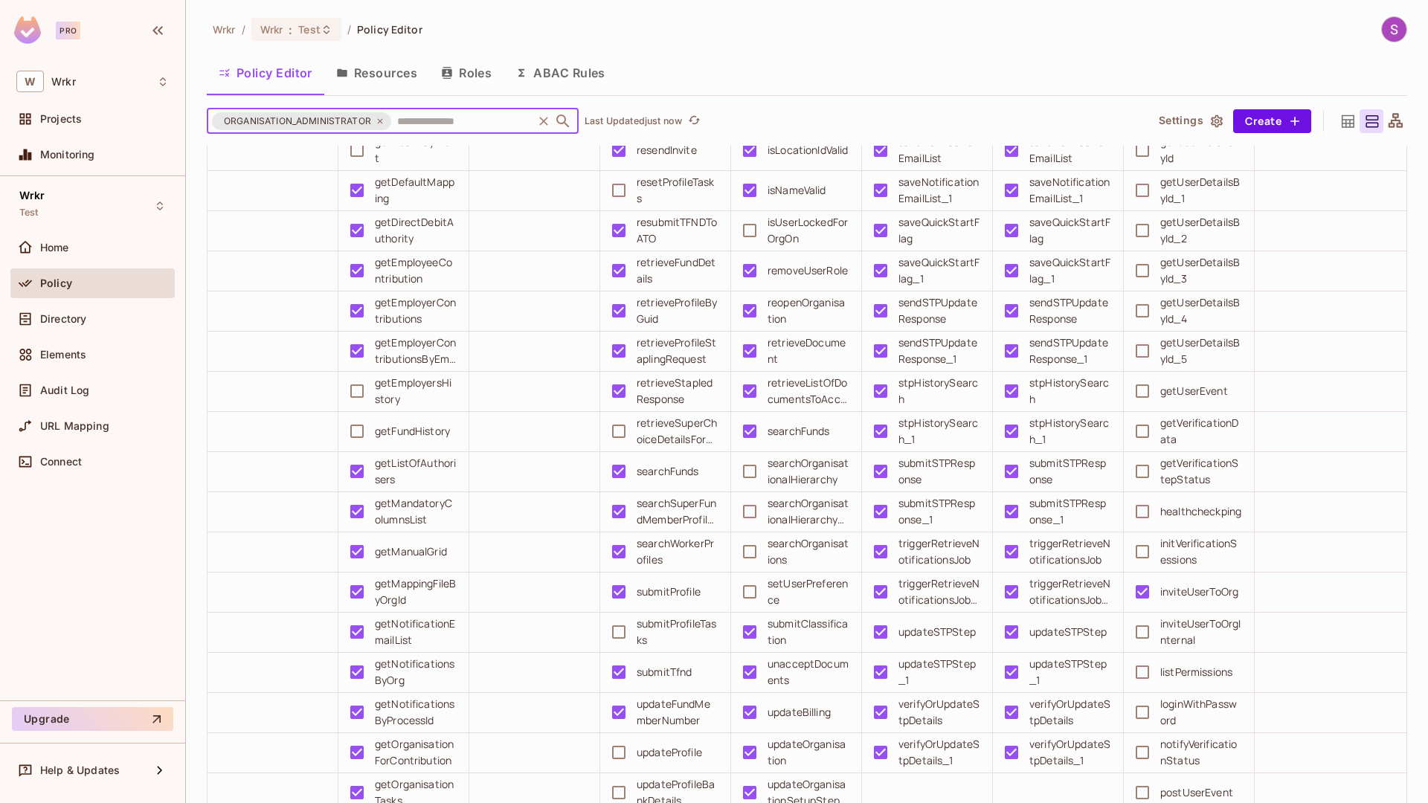
scroll to position [1867, 0]
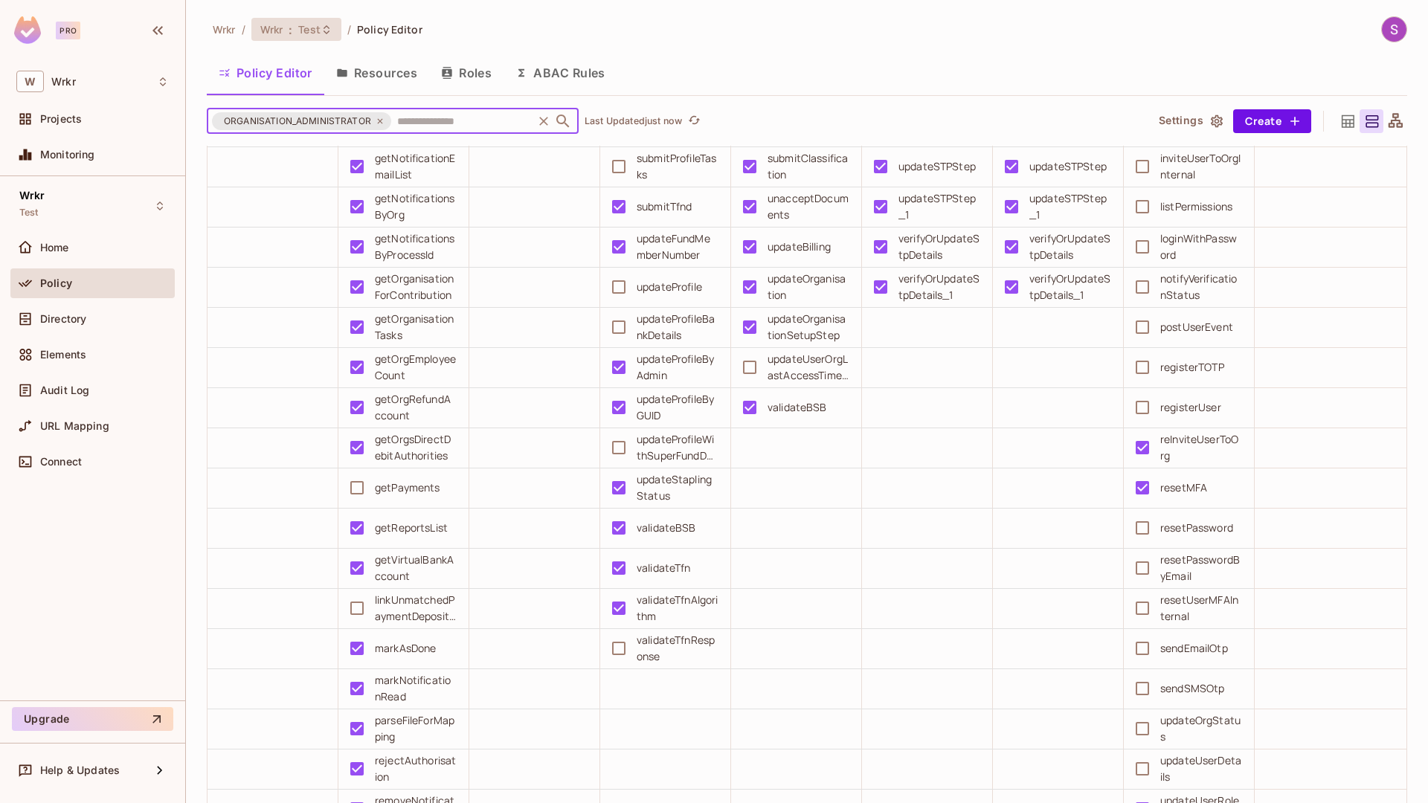
click at [315, 33] on span "Test" at bounding box center [309, 29] width 22 height 14
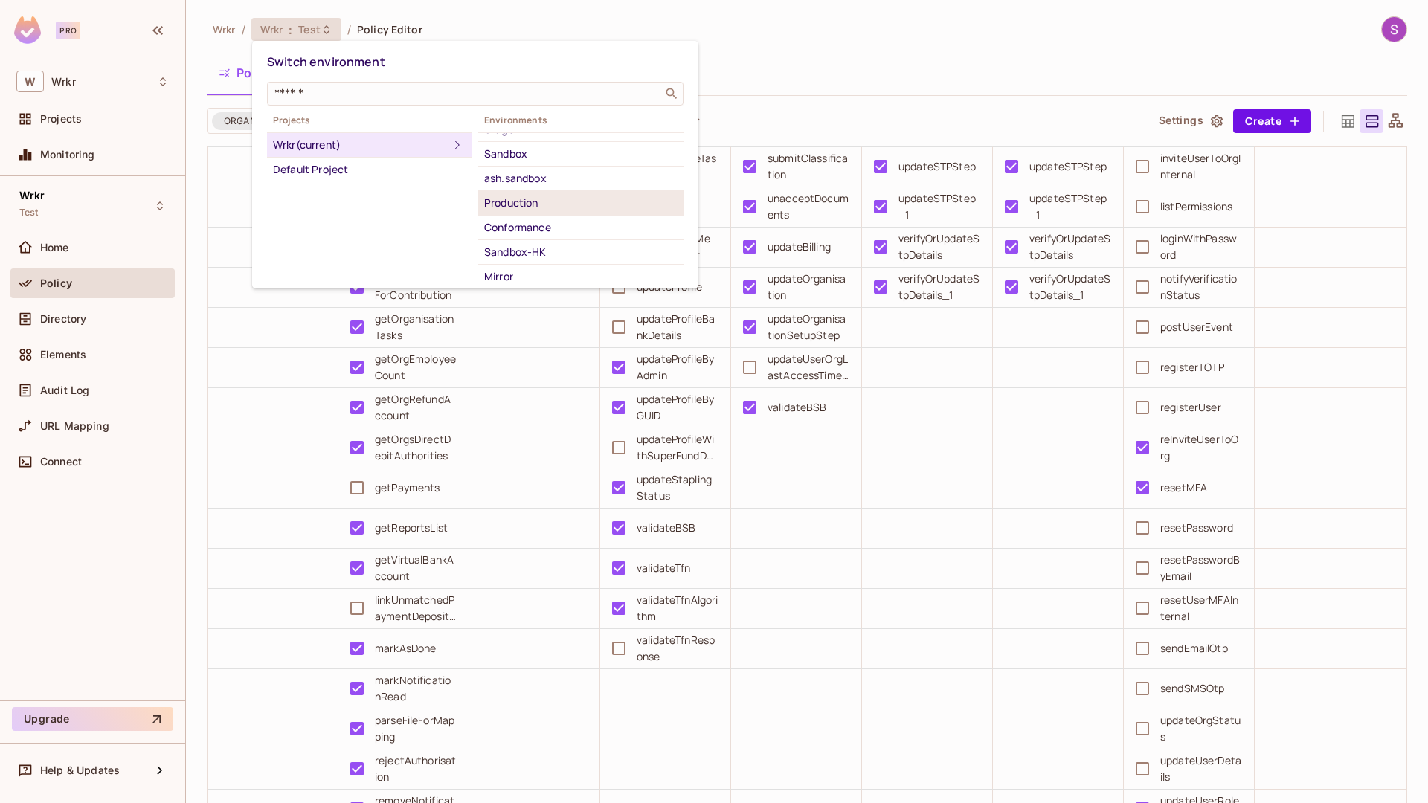
scroll to position [135, 0]
click at [525, 160] on div "Sandbox" at bounding box center [580, 157] width 193 height 18
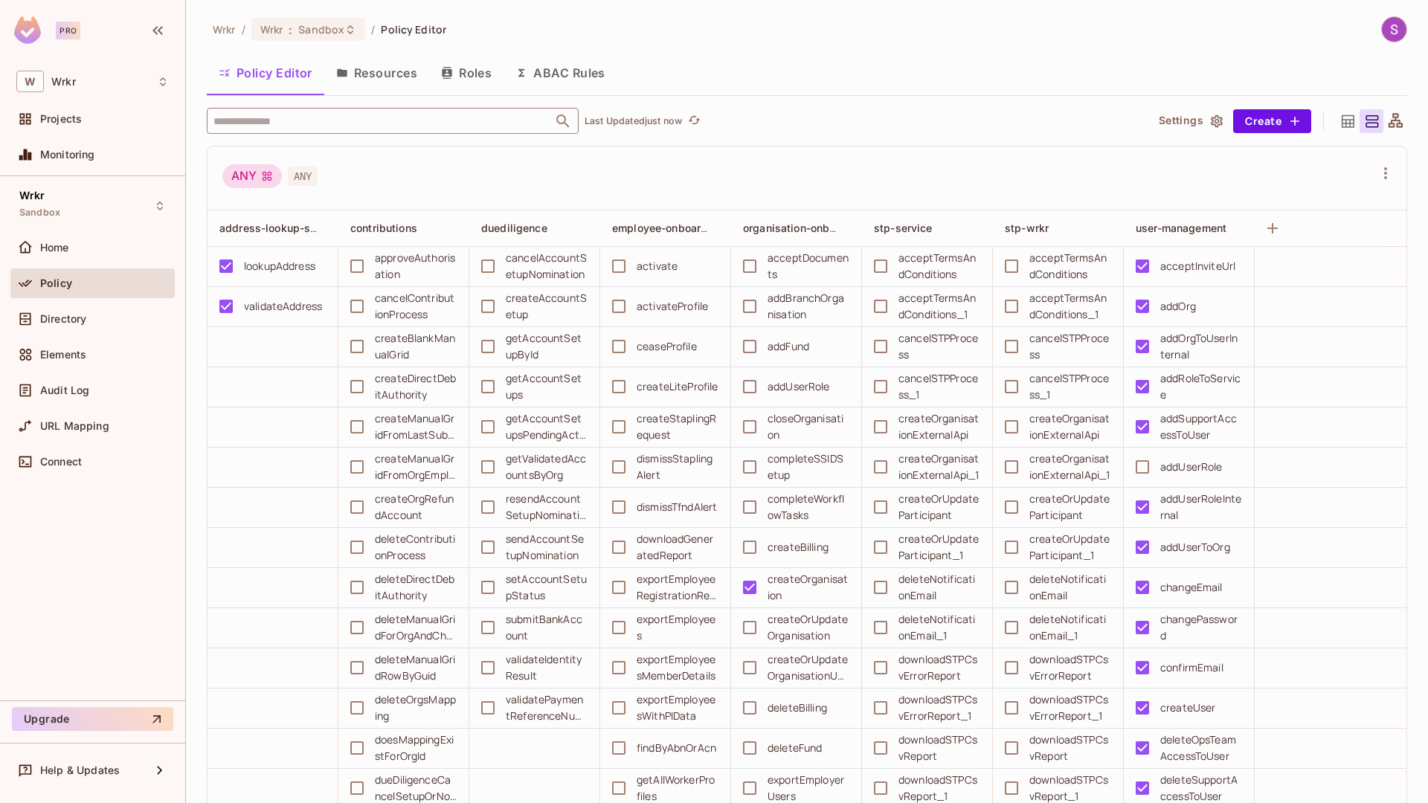
click at [387, 118] on input "text" at bounding box center [380, 121] width 340 height 26
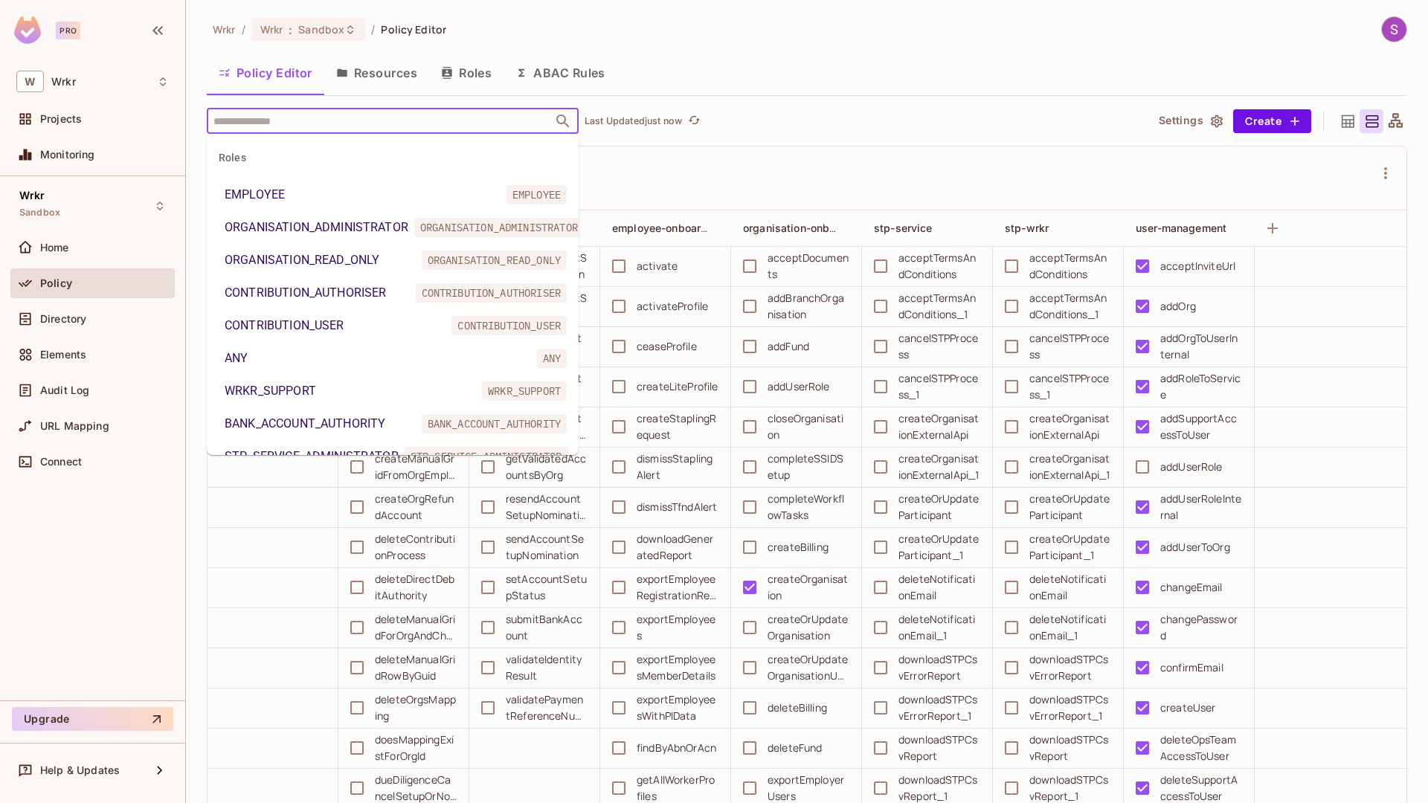
click at [376, 224] on div "ORGANISATION_ADMINISTRATOR" at bounding box center [317, 228] width 184 height 18
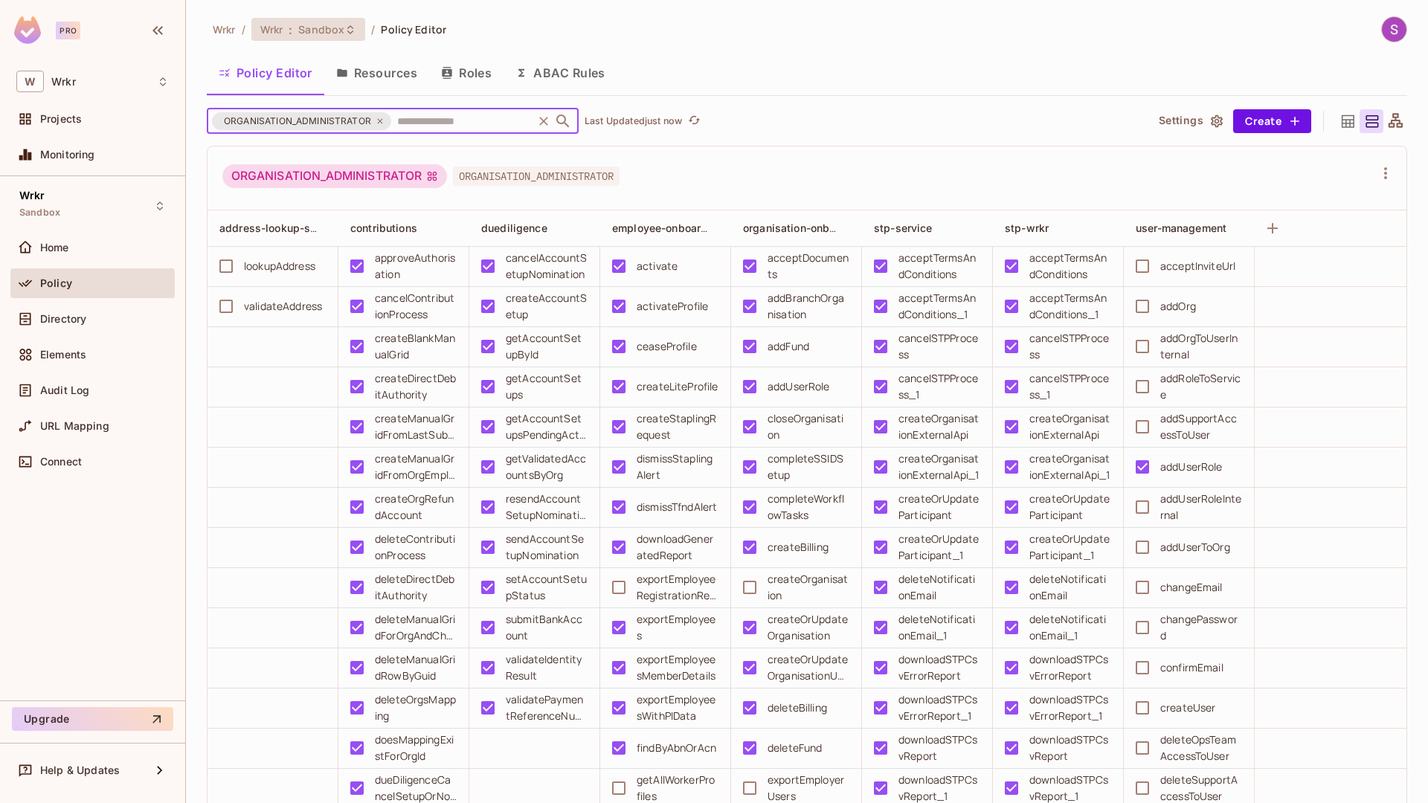
click at [337, 30] on span "Sandbox" at bounding box center [321, 29] width 46 height 14
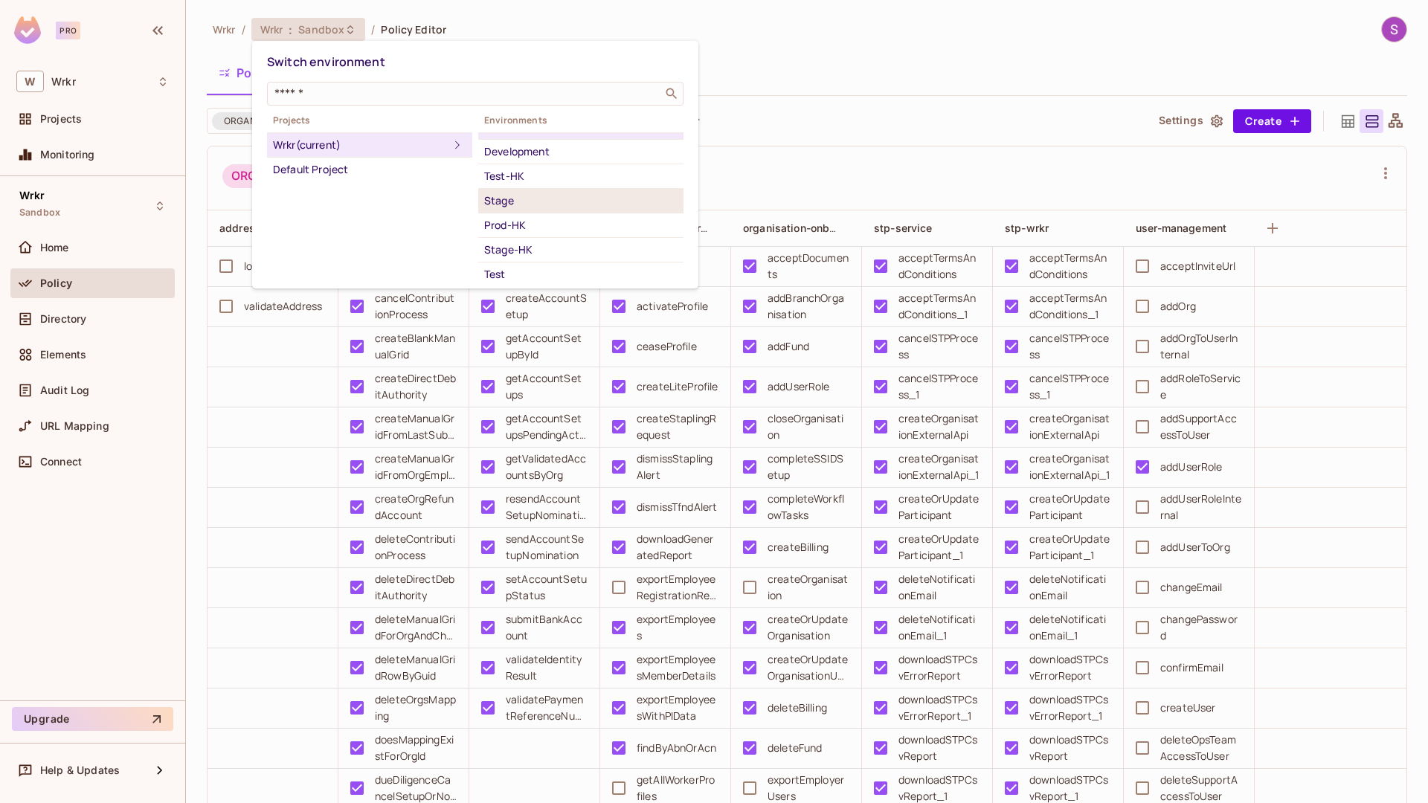
scroll to position [19, 0]
click at [508, 200] on div "Stage" at bounding box center [580, 199] width 193 height 18
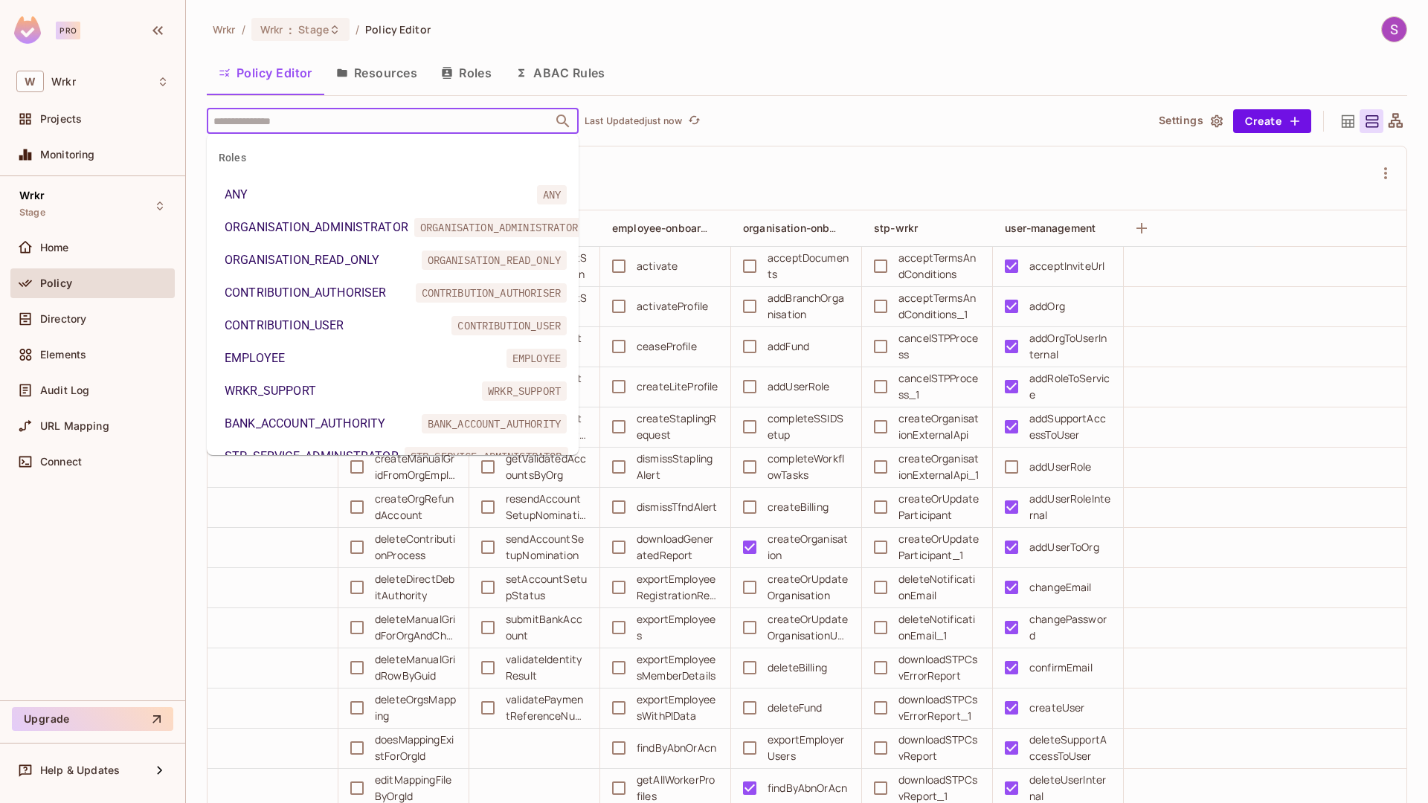
click at [334, 121] on input "text" at bounding box center [380, 121] width 340 height 26
click at [350, 222] on div "ORGANISATION_ADMINISTRATOR" at bounding box center [317, 228] width 184 height 18
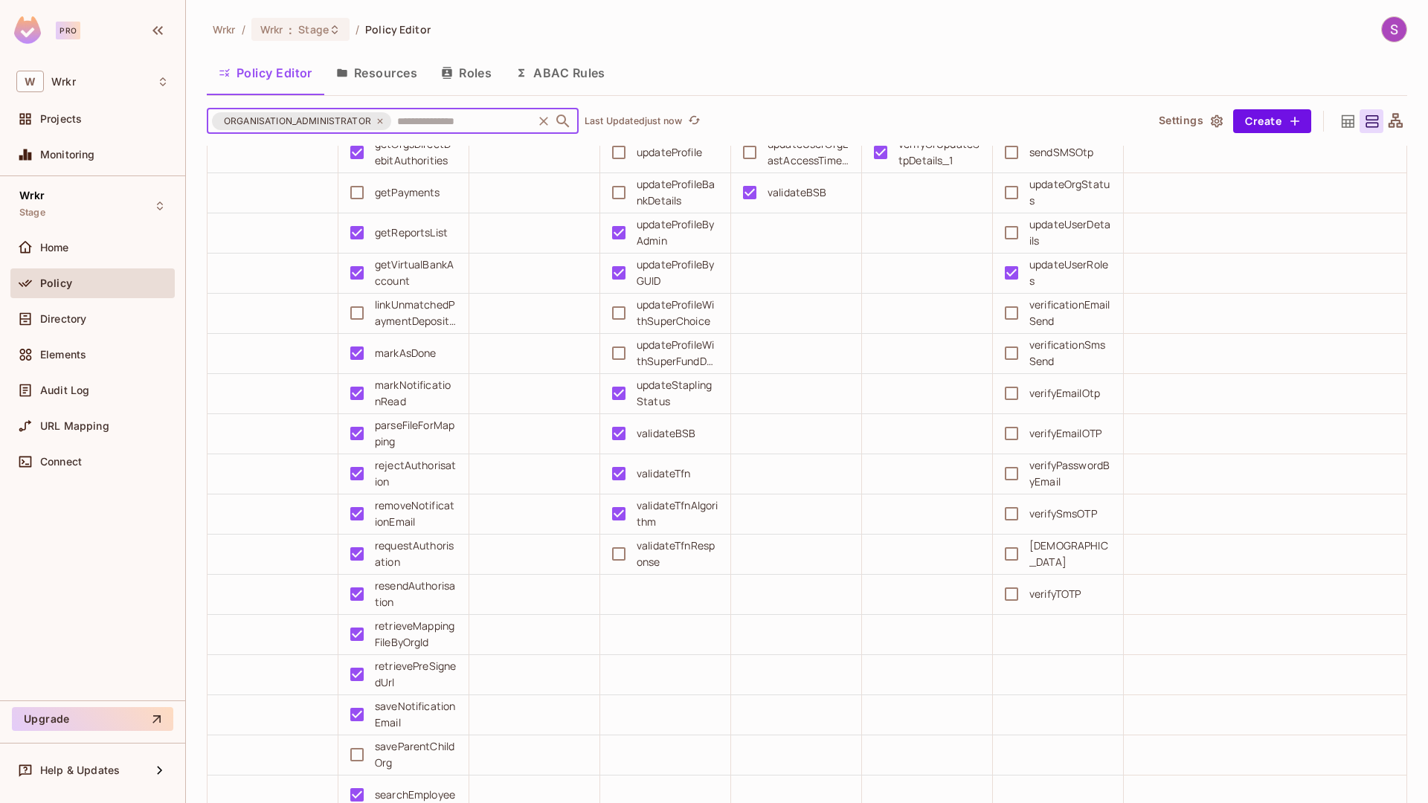
scroll to position [2003, 0]
